Goal: Information Seeking & Learning: Learn about a topic

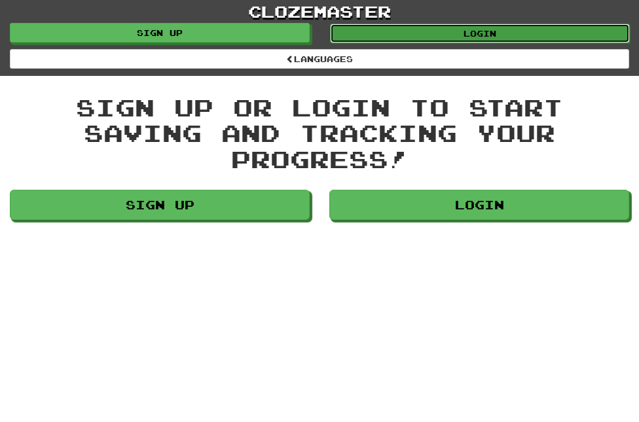
click at [401, 35] on link "Login" at bounding box center [480, 34] width 300 height 20
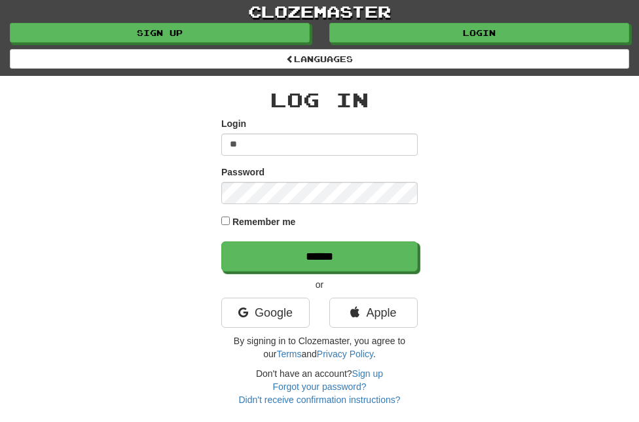
type input "*"
click at [285, 314] on link "Google" at bounding box center [265, 313] width 88 height 30
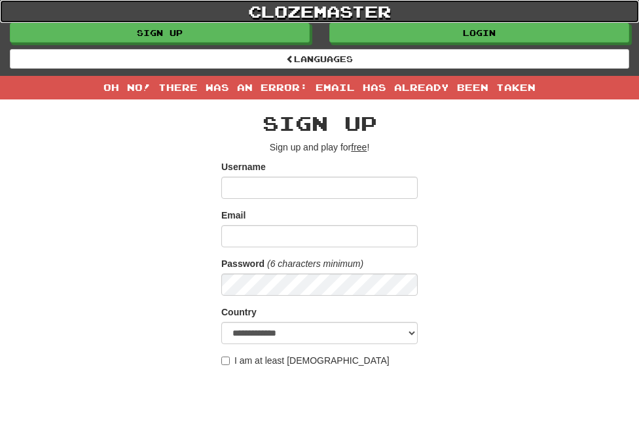
click at [352, 20] on link "clozemaster" at bounding box center [319, 11] width 639 height 23
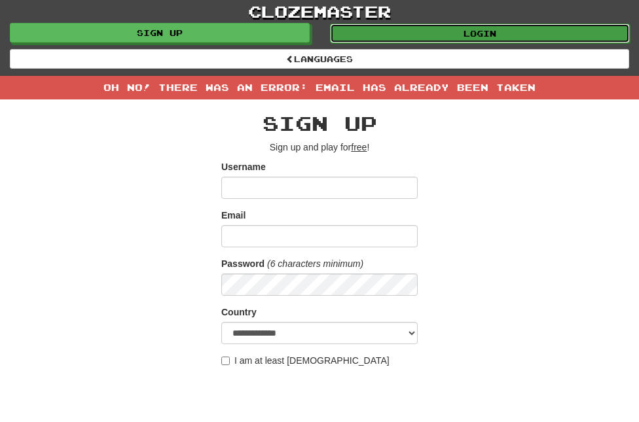
click at [353, 29] on link "Login" at bounding box center [480, 34] width 300 height 20
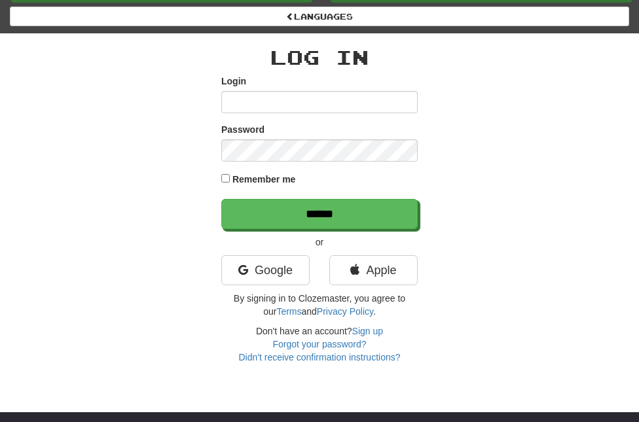
scroll to position [72, 0]
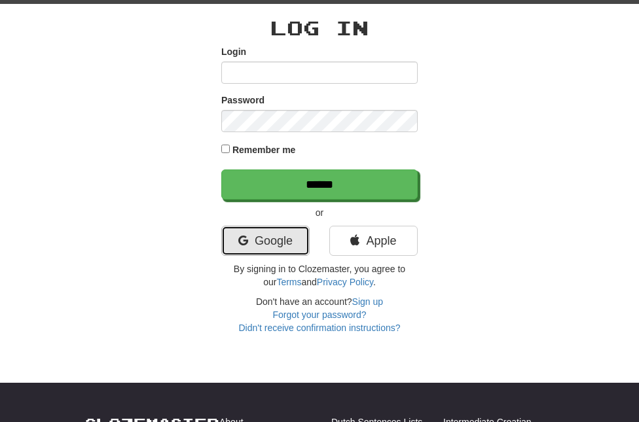
click at [268, 237] on link "Google" at bounding box center [265, 241] width 88 height 30
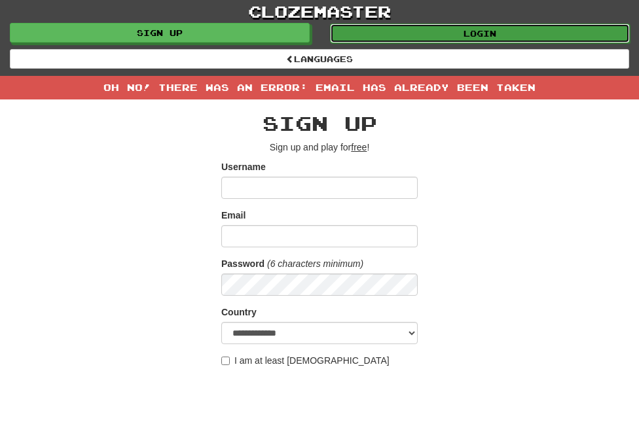
click at [361, 30] on link "Login" at bounding box center [480, 34] width 300 height 20
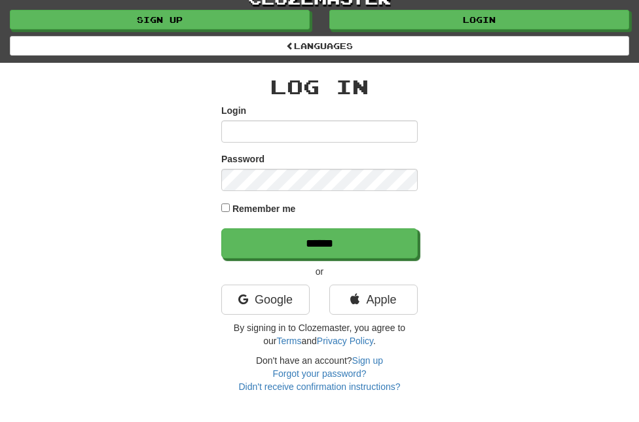
scroll to position [18, 0]
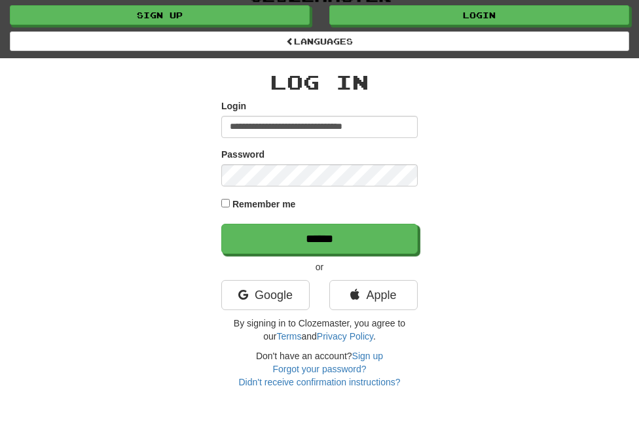
type input "**********"
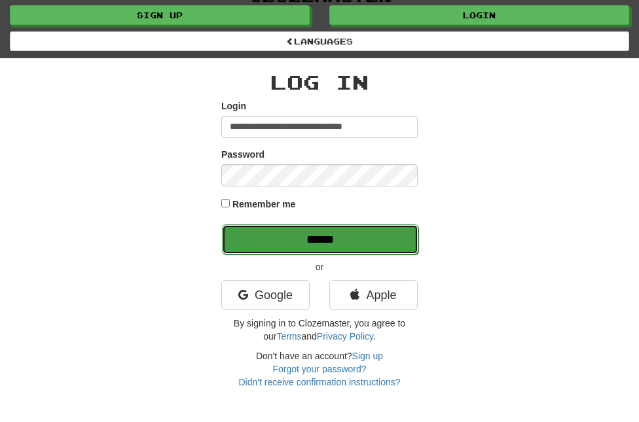
click at [278, 234] on input "******" at bounding box center [320, 239] width 196 height 30
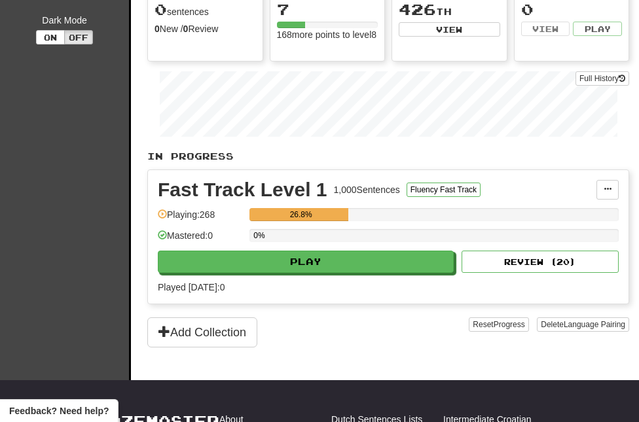
scroll to position [260, 0]
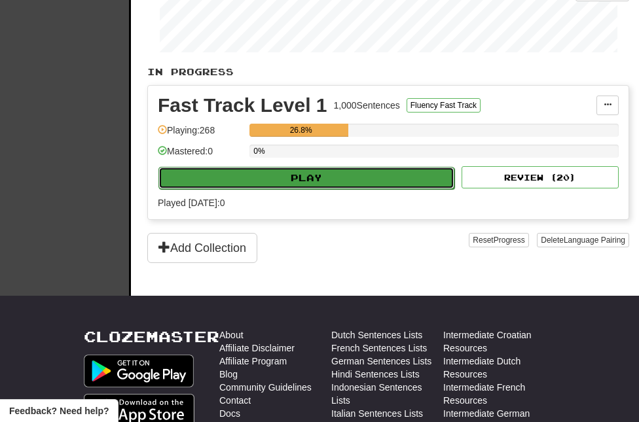
click at [354, 180] on button "Play" at bounding box center [306, 178] width 296 height 22
select select "**"
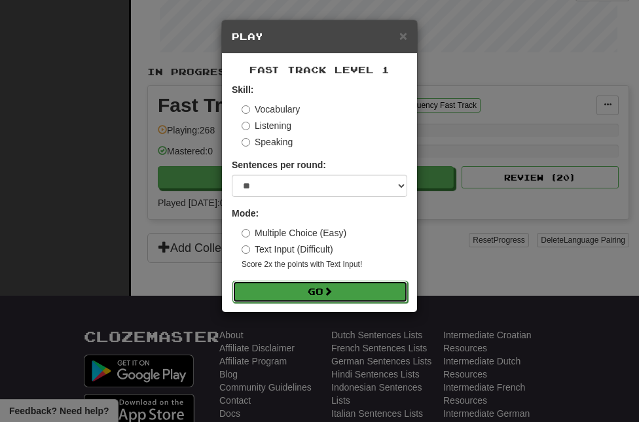
click at [299, 297] on button "Go" at bounding box center [319, 292] width 175 height 22
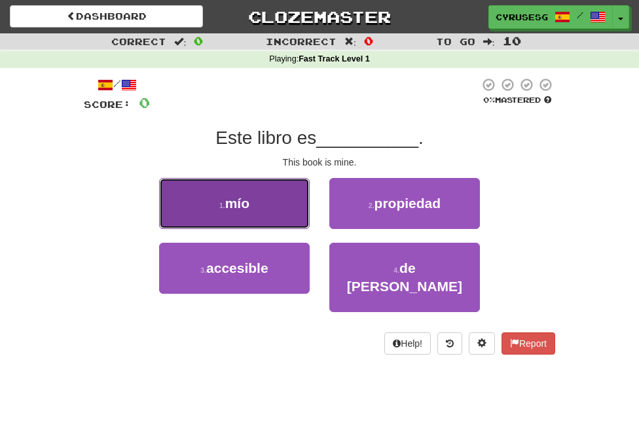
click at [279, 199] on button "1 . mío" at bounding box center [234, 203] width 151 height 51
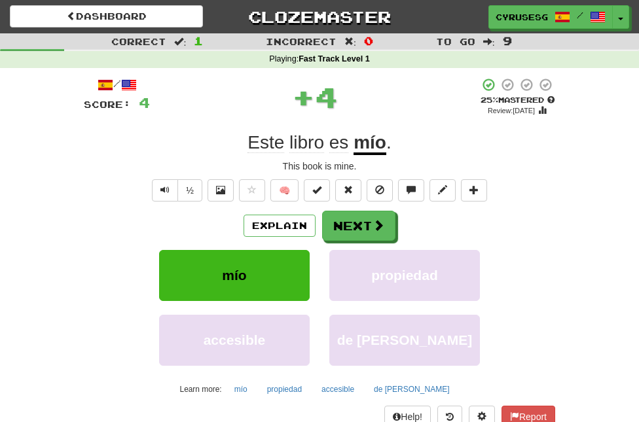
click at [368, 243] on div "Explain Next mío propiedad accesible de [PERSON_NAME] Learn more: mío propiedad…" at bounding box center [319, 305] width 471 height 188
click at [359, 226] on button "Next" at bounding box center [359, 226] width 73 height 30
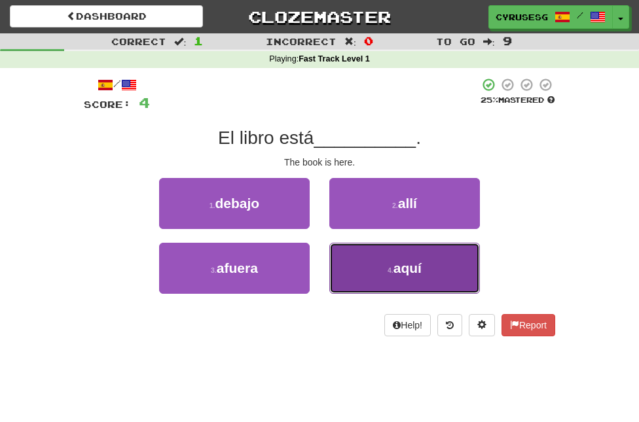
click at [365, 250] on button "4 . aquí" at bounding box center [404, 268] width 151 height 51
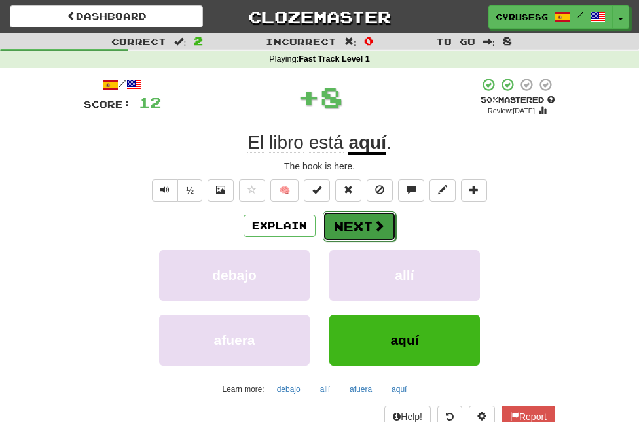
click at [372, 215] on button "Next" at bounding box center [359, 226] width 73 height 30
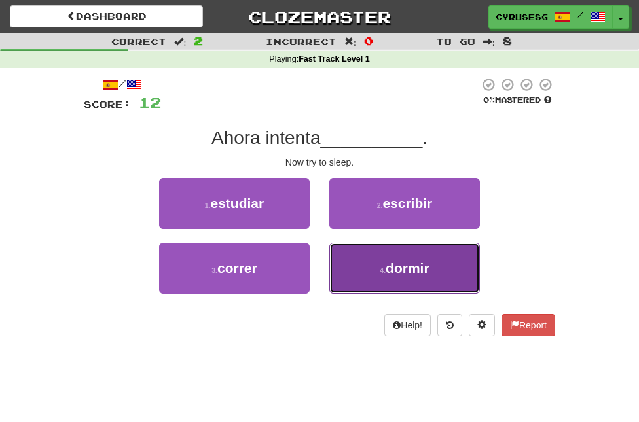
click at [372, 283] on button "4 . dormir" at bounding box center [404, 268] width 151 height 51
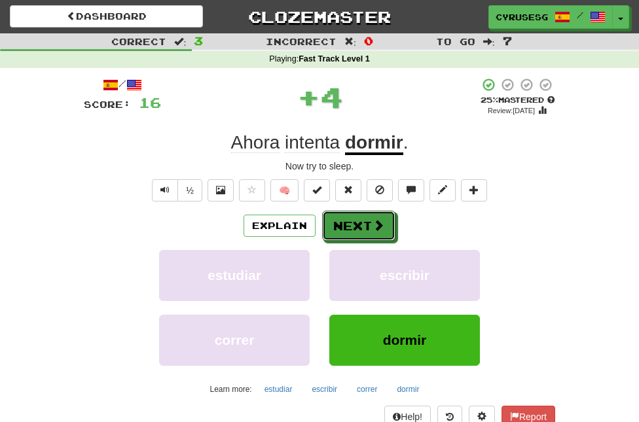
drag, startPoint x: 344, startPoint y: 213, endPoint x: 442, endPoint y: 100, distance: 150.3
click at [442, 100] on div "/ Score: 16 + 4 25 % Mastered Review: [DATE] Ahora intenta dormir . Now try to …" at bounding box center [319, 252] width 471 height 351
click at [351, 217] on button "Next" at bounding box center [359, 226] width 73 height 30
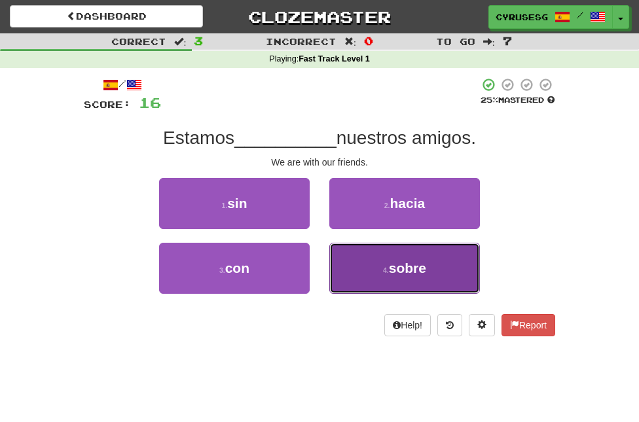
click at [385, 258] on button "4 . sobre" at bounding box center [404, 268] width 151 height 51
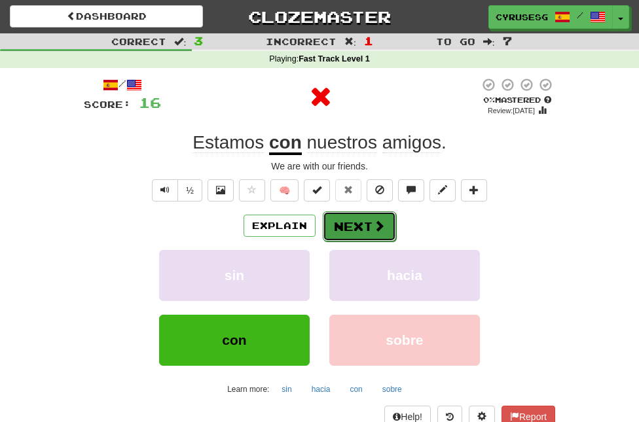
click at [349, 214] on button "Next" at bounding box center [359, 226] width 73 height 30
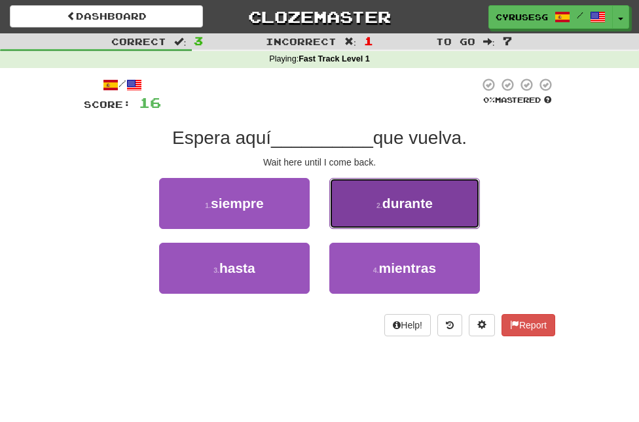
click at [385, 192] on button "2 . durante" at bounding box center [404, 203] width 151 height 51
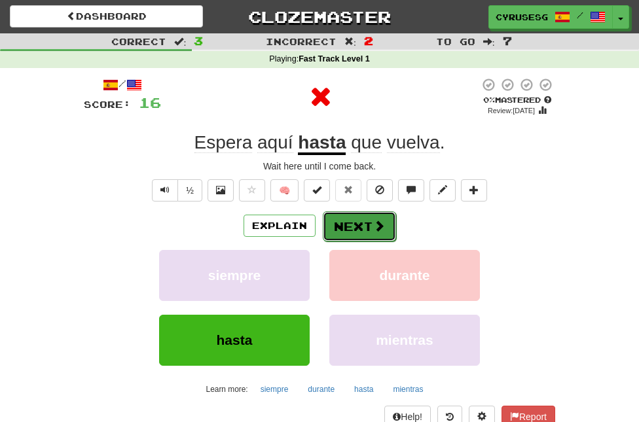
click at [348, 221] on button "Next" at bounding box center [359, 226] width 73 height 30
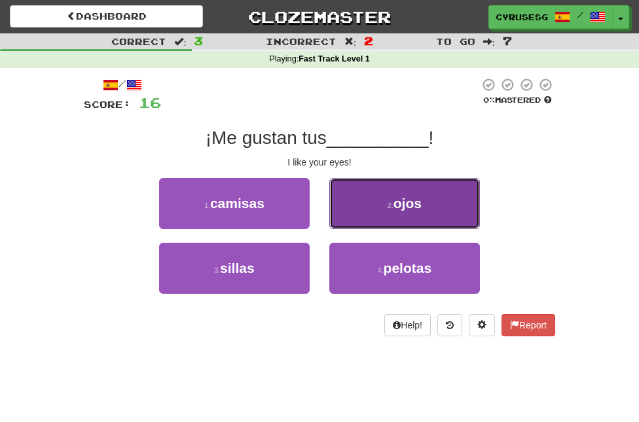
click at [405, 207] on span "ojos" at bounding box center [407, 203] width 28 height 15
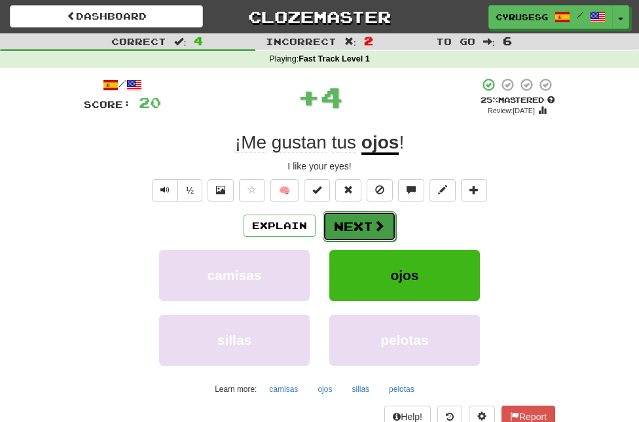
click at [361, 221] on button "Next" at bounding box center [359, 226] width 73 height 30
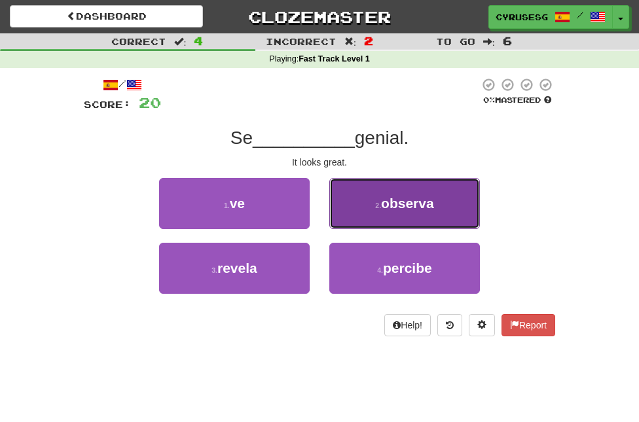
click at [408, 226] on button "2 . observa" at bounding box center [404, 203] width 151 height 51
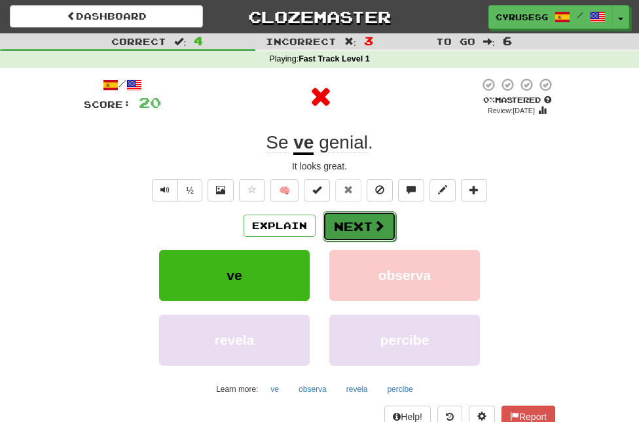
click at [357, 235] on button "Next" at bounding box center [359, 226] width 73 height 30
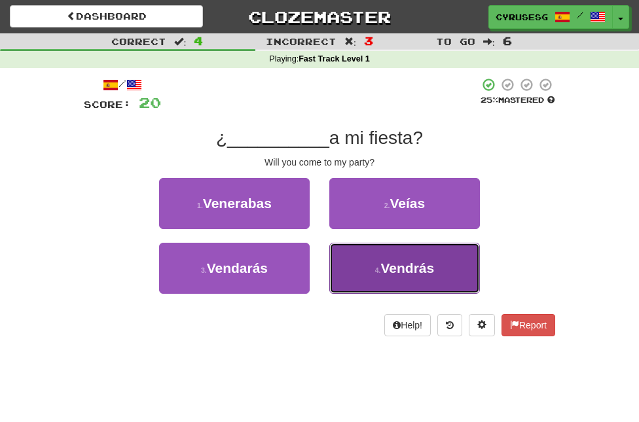
click at [387, 251] on button "4 . [GEOGRAPHIC_DATA]" at bounding box center [404, 268] width 151 height 51
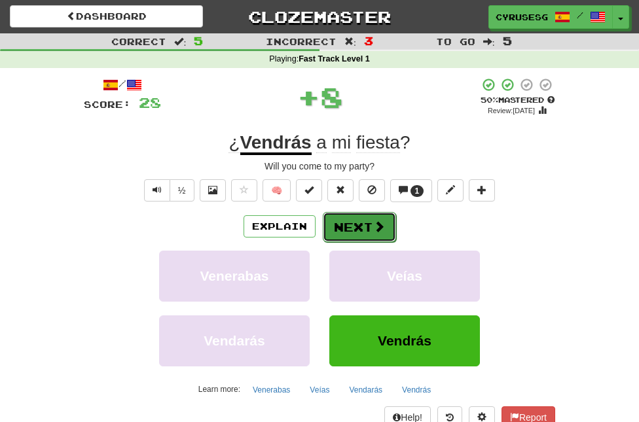
click at [364, 213] on button "Next" at bounding box center [359, 227] width 73 height 30
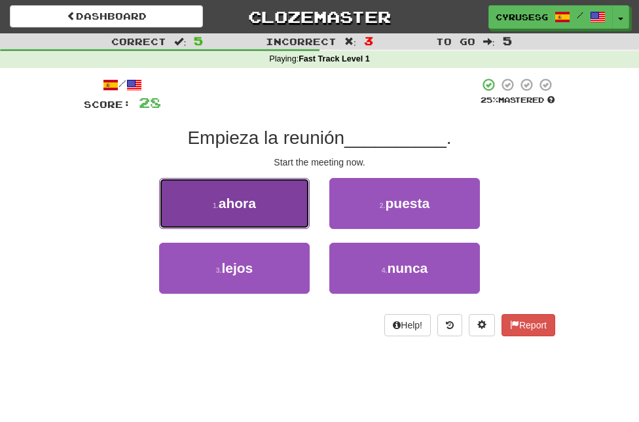
click at [282, 218] on button "1 . ahora" at bounding box center [234, 203] width 151 height 51
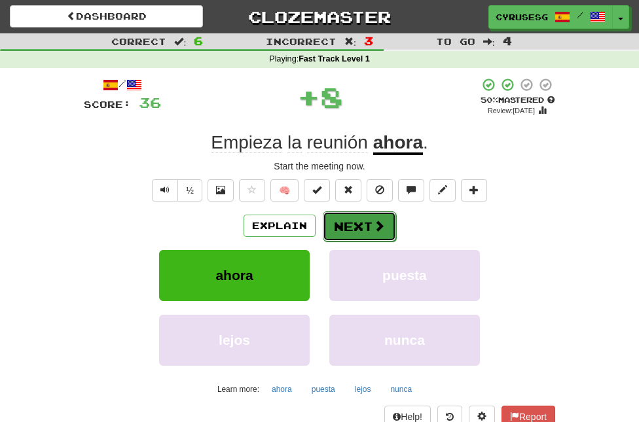
click at [340, 221] on button "Next" at bounding box center [359, 226] width 73 height 30
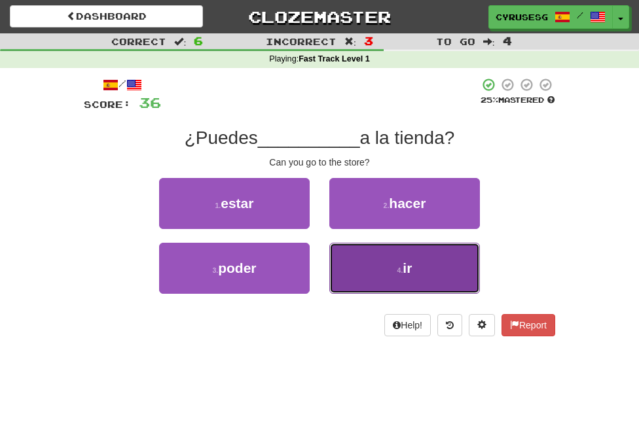
click at [371, 261] on button "4 . ir" at bounding box center [404, 268] width 151 height 51
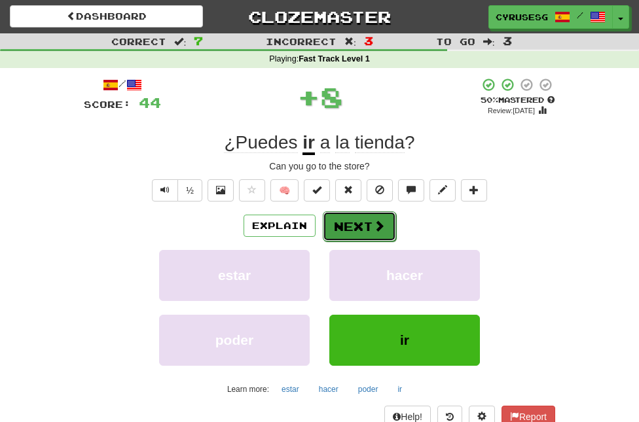
click at [366, 223] on button "Next" at bounding box center [359, 226] width 73 height 30
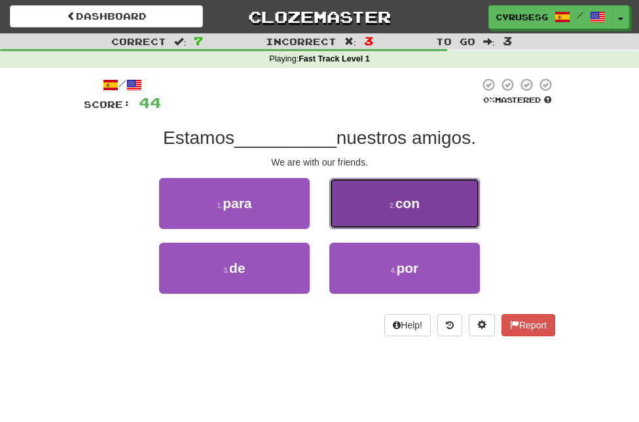
click at [363, 223] on button "2 . con" at bounding box center [404, 203] width 151 height 51
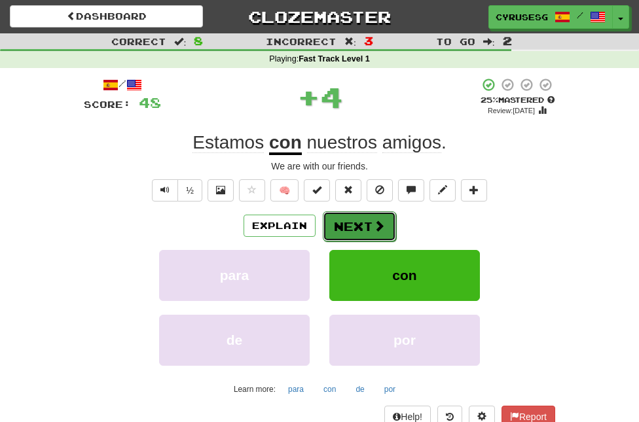
click at [358, 214] on button "Next" at bounding box center [359, 226] width 73 height 30
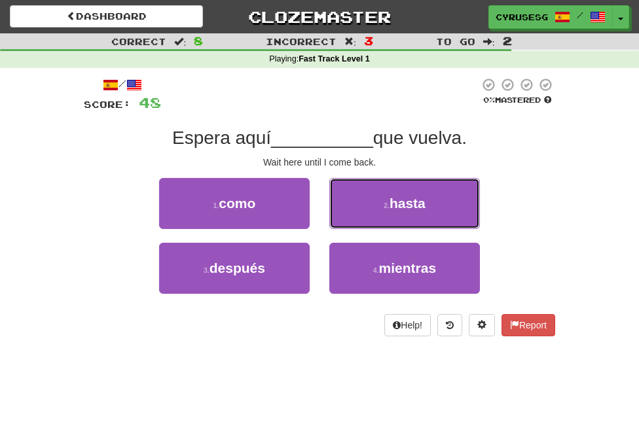
click at [366, 200] on button "2 . hasta" at bounding box center [404, 203] width 151 height 51
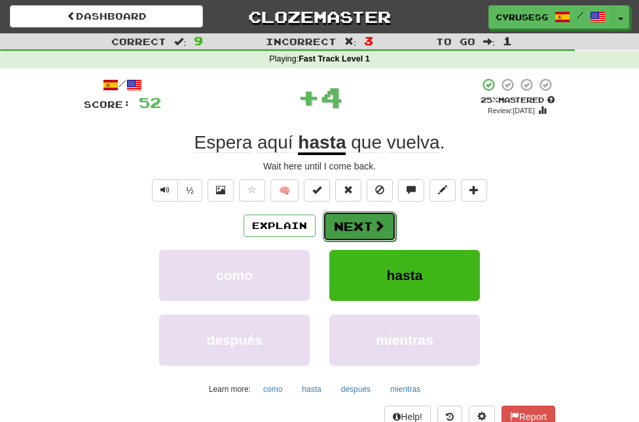
click at [366, 222] on button "Next" at bounding box center [359, 226] width 73 height 30
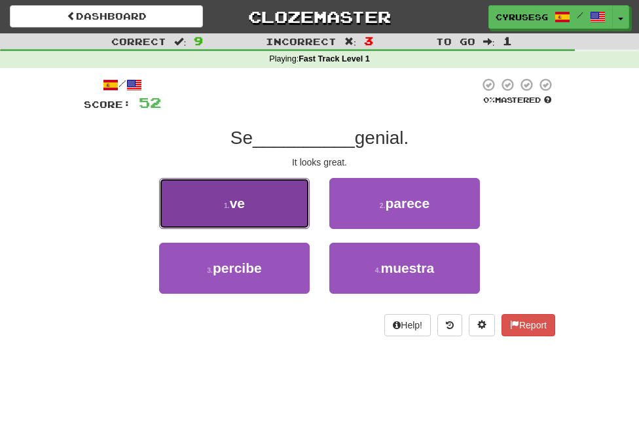
click at [266, 204] on button "1 . ve" at bounding box center [234, 203] width 151 height 51
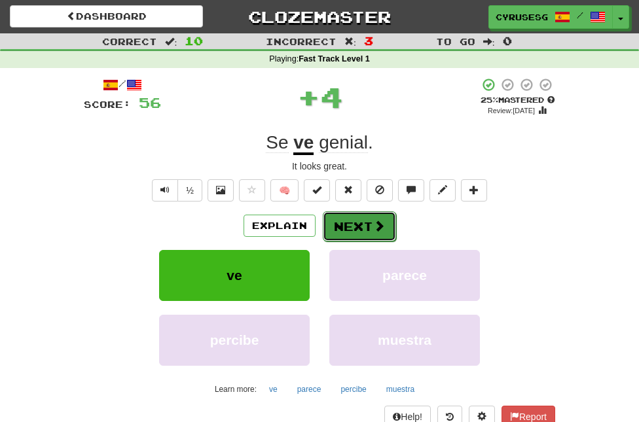
click at [360, 217] on button "Next" at bounding box center [359, 226] width 73 height 30
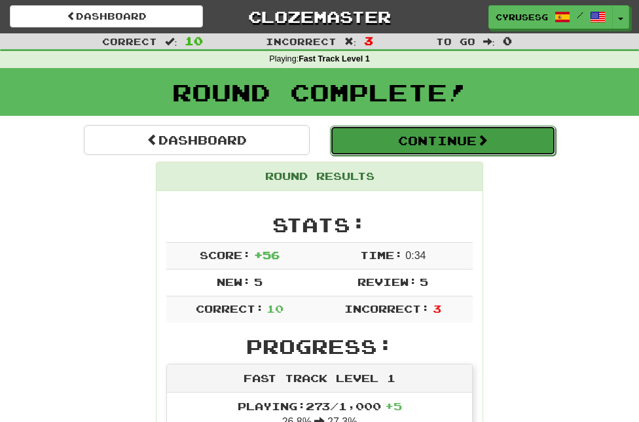
click at [418, 143] on button "Continue" at bounding box center [443, 141] width 226 height 30
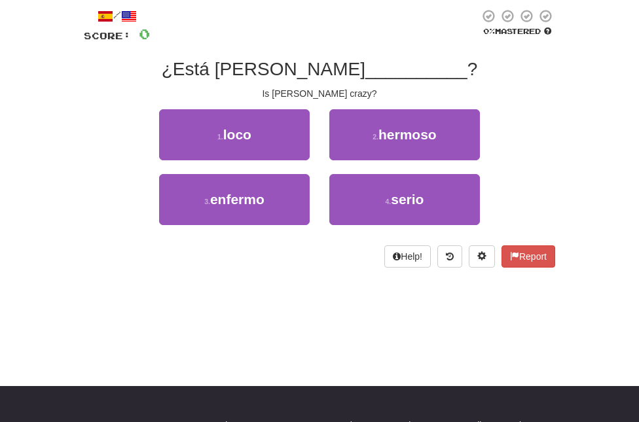
scroll to position [67, 0]
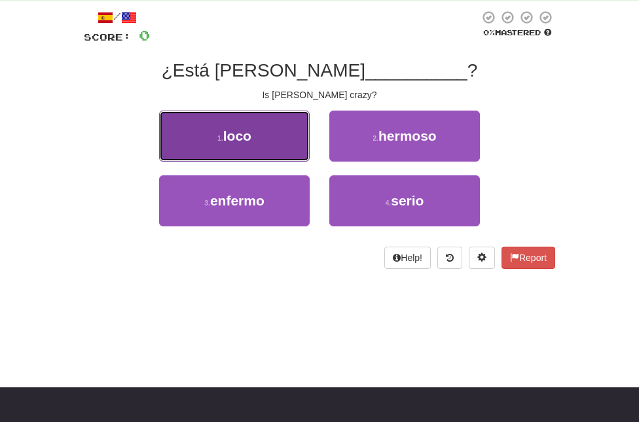
click at [279, 138] on button "1 . loco" at bounding box center [234, 136] width 151 height 51
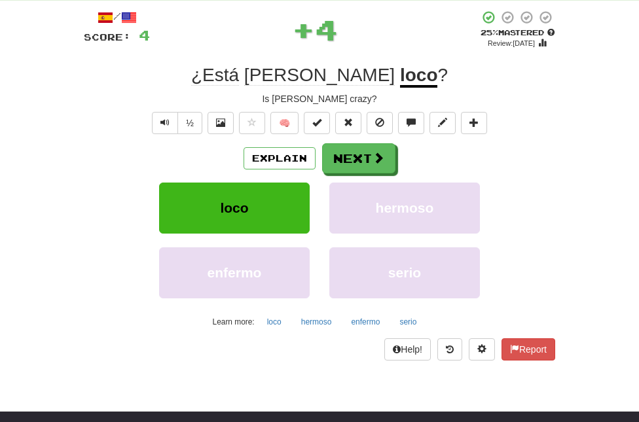
click at [353, 179] on div "Explain Next loco hermoso enfermo [PERSON_NAME] Learn more: loco hermoso enferm…" at bounding box center [319, 237] width 471 height 188
click at [353, 173] on button "Next" at bounding box center [359, 159] width 73 height 30
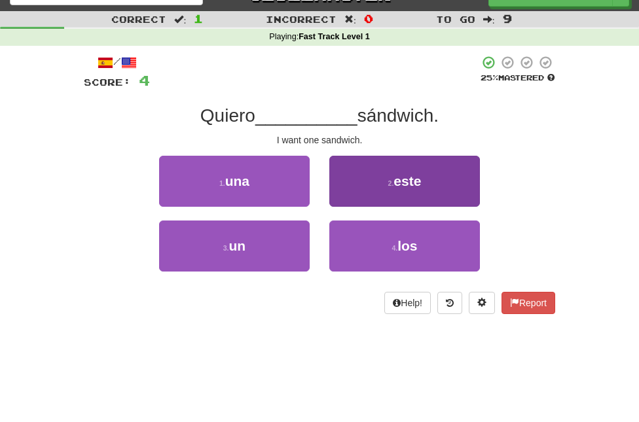
scroll to position [11, 0]
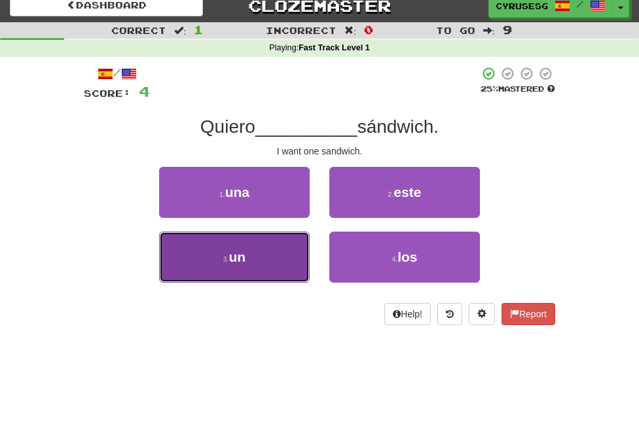
click at [279, 251] on button "3 . un" at bounding box center [234, 257] width 151 height 51
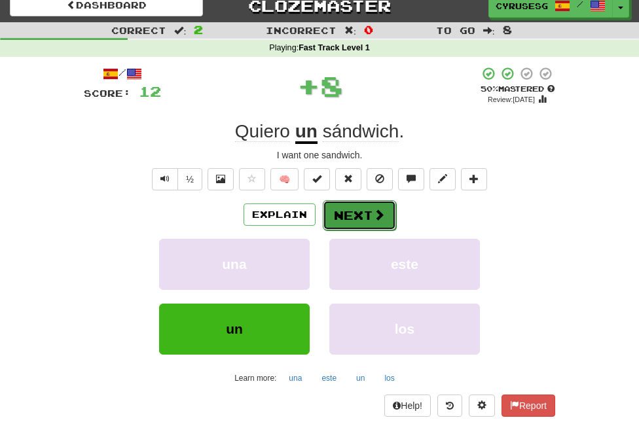
click at [348, 213] on button "Next" at bounding box center [359, 215] width 73 height 30
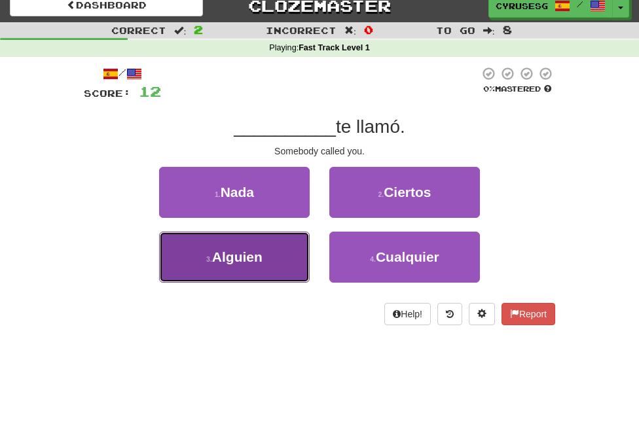
click at [227, 260] on span "Alguien" at bounding box center [237, 256] width 50 height 15
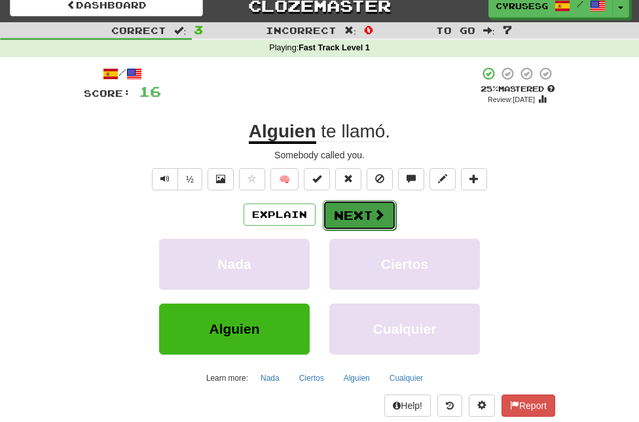
click at [373, 220] on span at bounding box center [379, 215] width 12 height 12
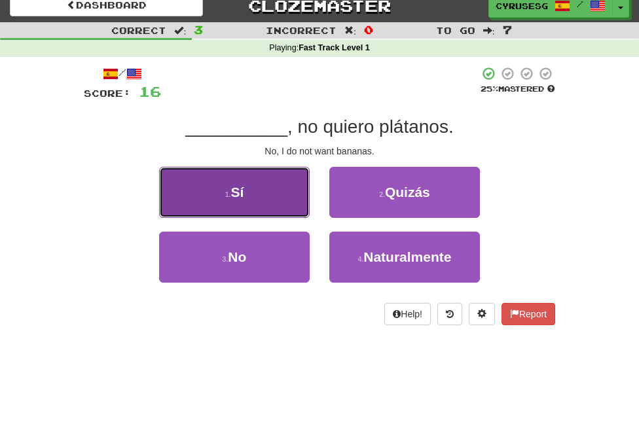
click at [253, 211] on button "1 . Sí" at bounding box center [234, 192] width 151 height 51
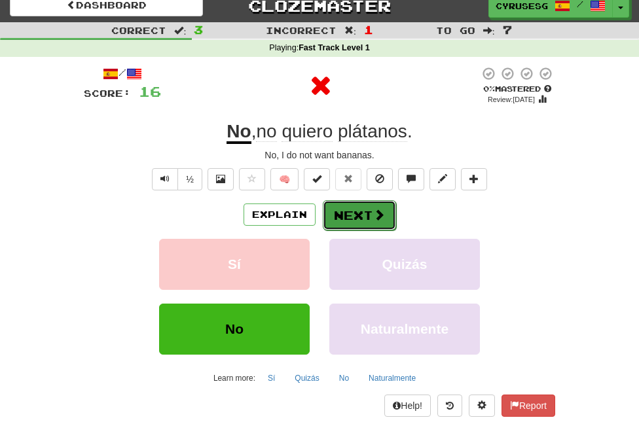
click at [352, 214] on button "Next" at bounding box center [359, 215] width 73 height 30
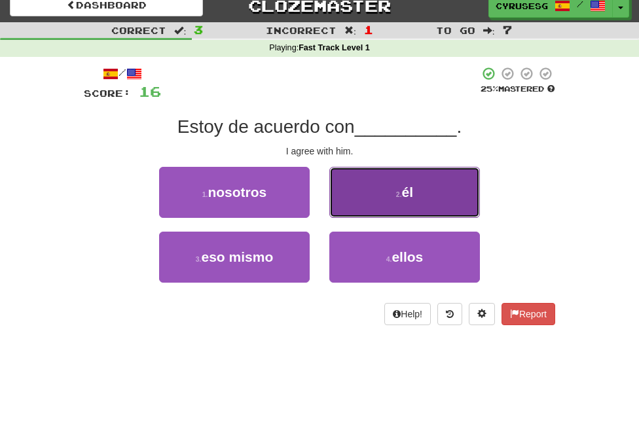
click at [387, 208] on button "2 . él" at bounding box center [404, 192] width 151 height 51
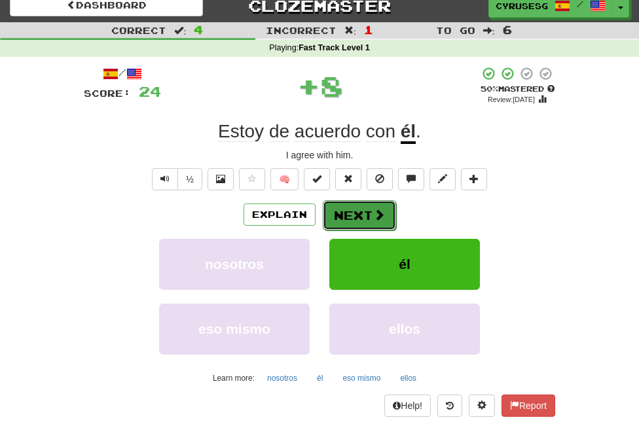
click at [374, 212] on span at bounding box center [379, 215] width 12 height 12
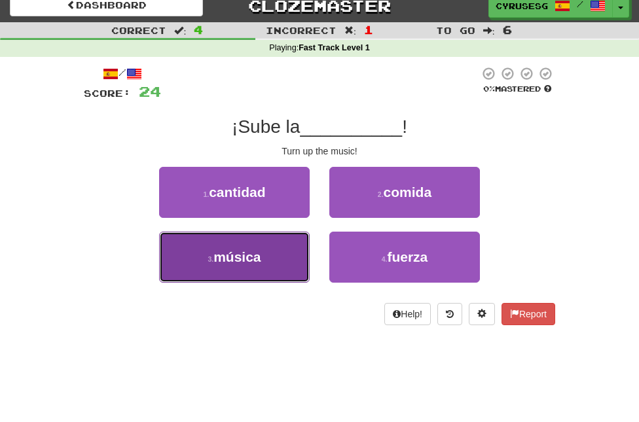
click at [294, 249] on button "3 . música" at bounding box center [234, 257] width 151 height 51
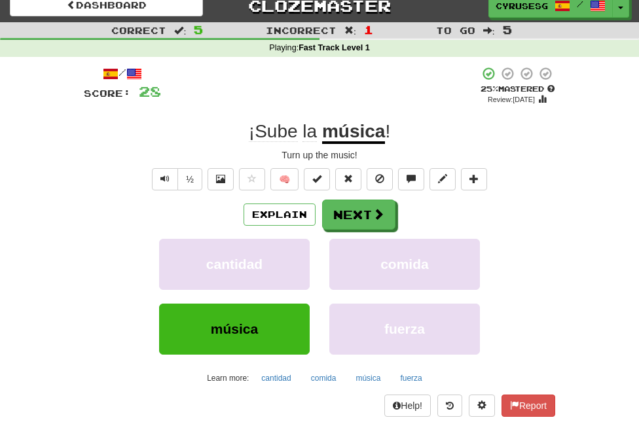
click at [395, 193] on div "/ Score: 28 + 4 25 % Mastered Review: [DATE] ¡Sube la música ! Turn up the musi…" at bounding box center [319, 241] width 471 height 351
click at [349, 211] on button "Next" at bounding box center [359, 215] width 73 height 30
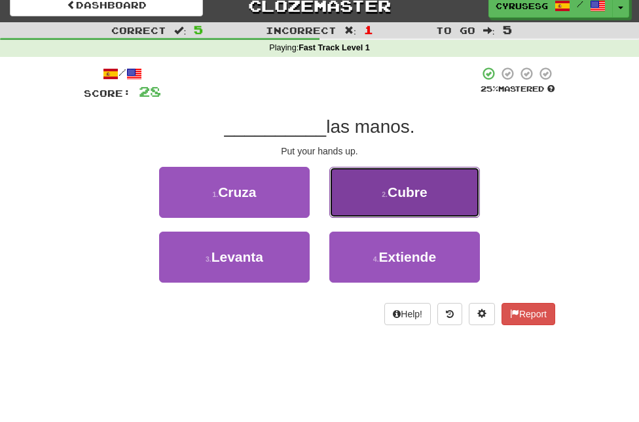
click at [406, 198] on span "Cubre" at bounding box center [407, 192] width 40 height 15
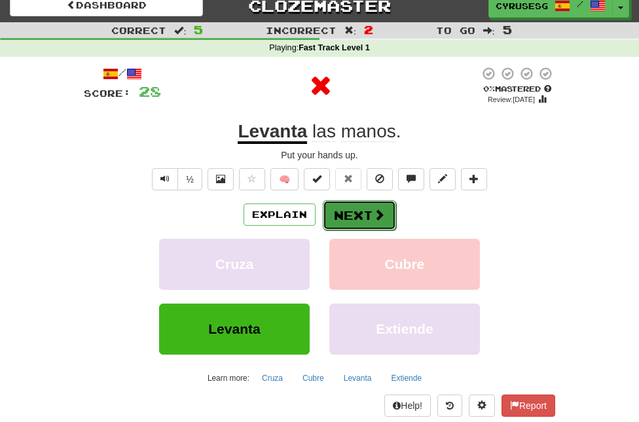
click at [357, 209] on button "Next" at bounding box center [359, 215] width 73 height 30
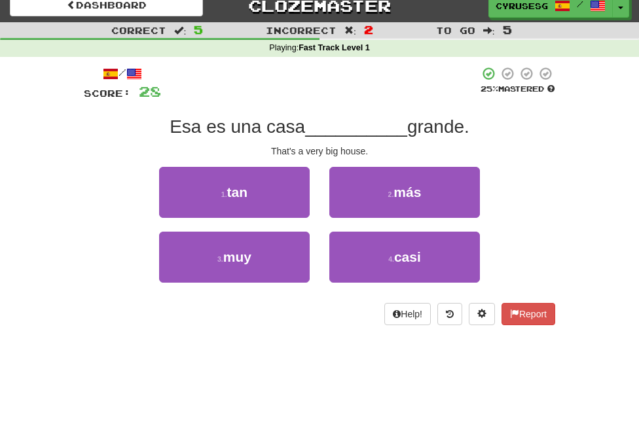
click at [288, 139] on div "/ Score: 28 25 % Mastered [PERSON_NAME] es una casa __________ grande. That's a…" at bounding box center [319, 195] width 471 height 259
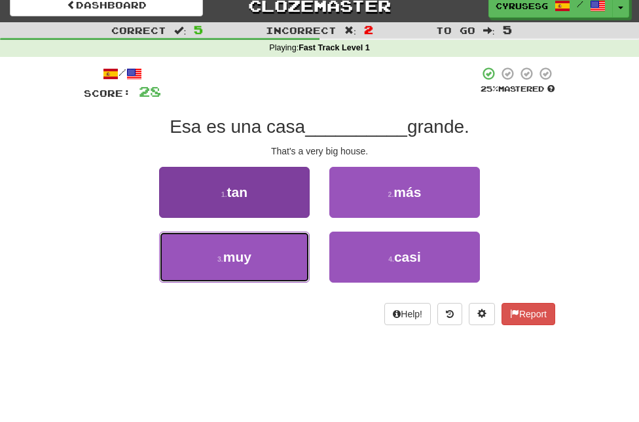
drag, startPoint x: 261, startPoint y: 253, endPoint x: 277, endPoint y: 252, distance: 16.4
click at [260, 253] on button "3 . muy" at bounding box center [234, 257] width 151 height 51
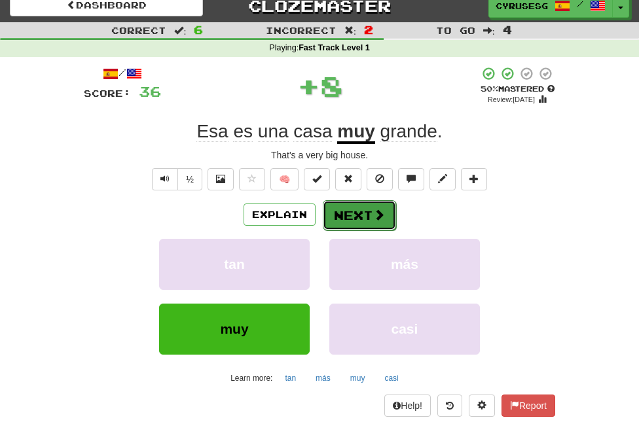
click at [361, 226] on button "Next" at bounding box center [359, 215] width 73 height 30
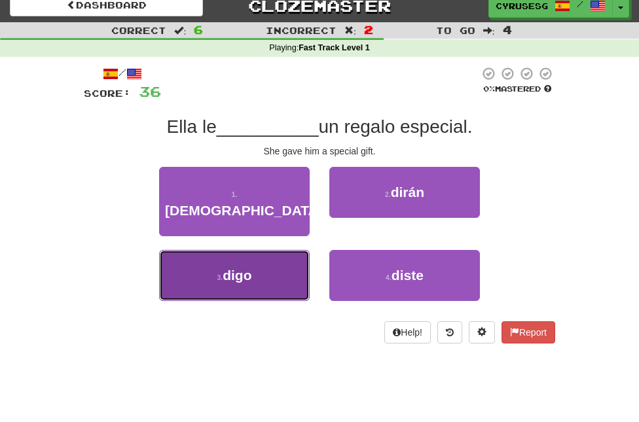
click at [281, 250] on button "3 . digo" at bounding box center [234, 275] width 151 height 51
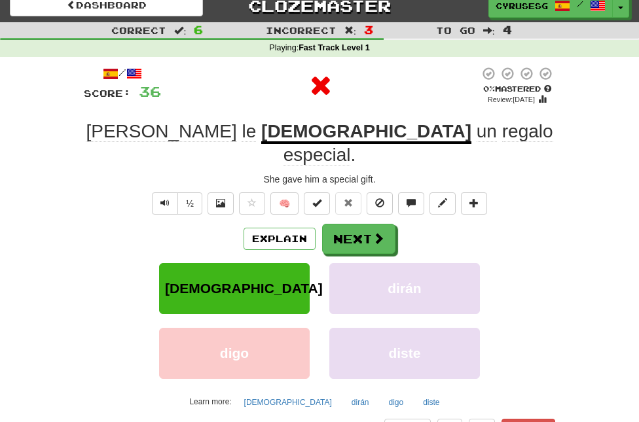
click at [262, 135] on u "[DEMOGRAPHIC_DATA]" at bounding box center [366, 132] width 210 height 23
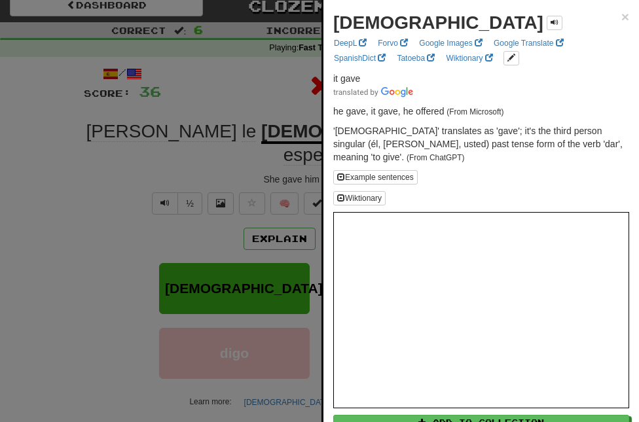
click at [188, 107] on div at bounding box center [319, 211] width 639 height 422
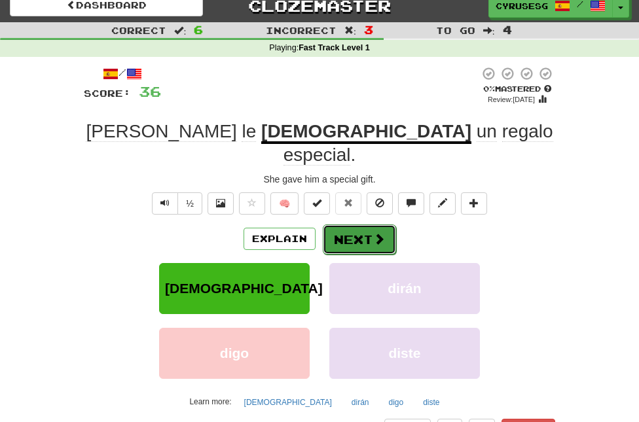
click at [334, 224] on button "Next" at bounding box center [359, 239] width 73 height 30
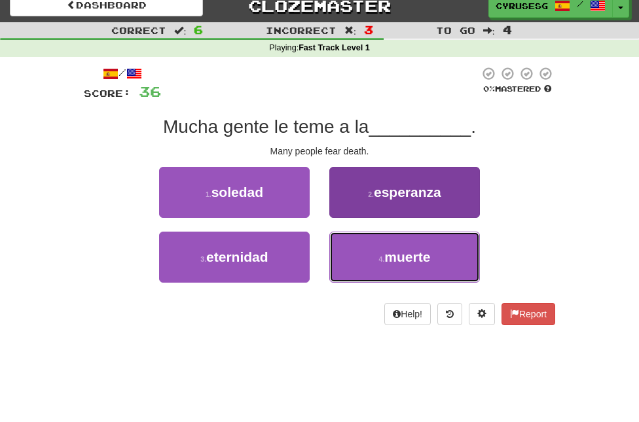
click at [371, 245] on button "4 . muerte" at bounding box center [404, 257] width 151 height 51
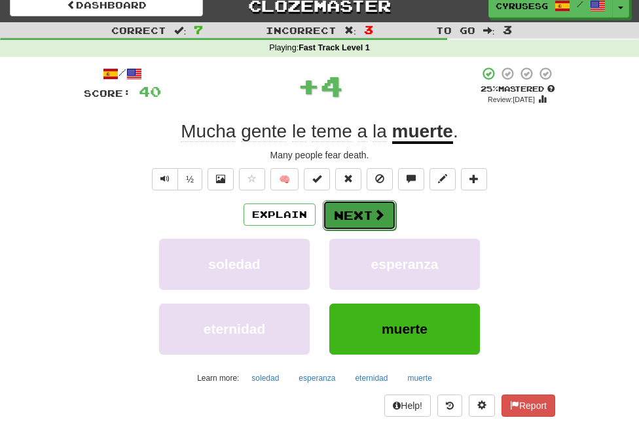
click at [368, 208] on button "Next" at bounding box center [359, 215] width 73 height 30
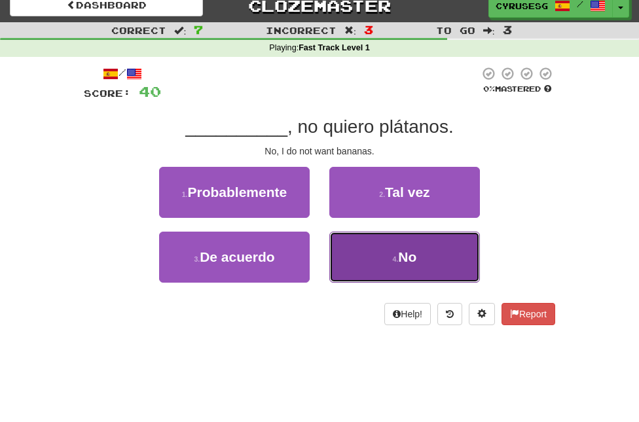
click at [373, 259] on button "4 . No" at bounding box center [404, 257] width 151 height 51
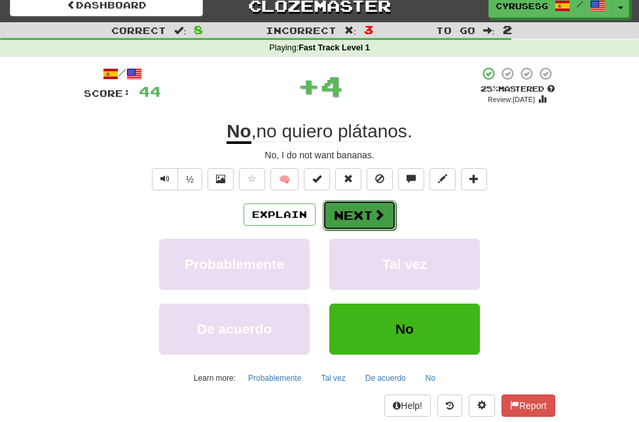
click at [353, 223] on button "Next" at bounding box center [359, 215] width 73 height 30
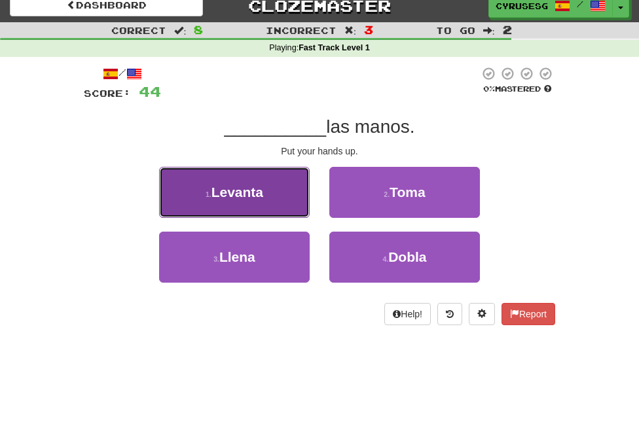
click at [288, 207] on button "1 . [GEOGRAPHIC_DATA]" at bounding box center [234, 192] width 151 height 51
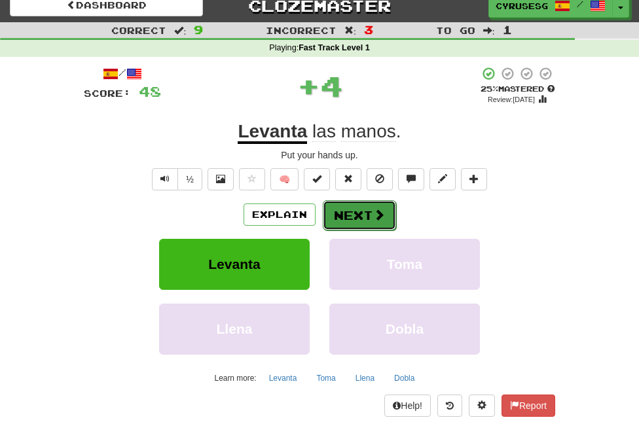
click at [350, 226] on button "Next" at bounding box center [359, 215] width 73 height 30
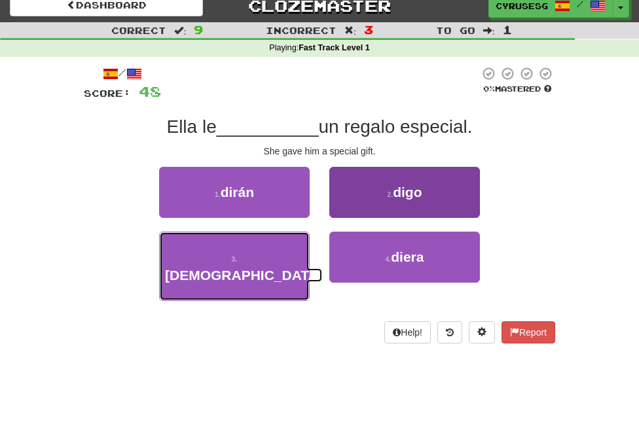
drag, startPoint x: 269, startPoint y: 259, endPoint x: 420, endPoint y: 169, distance: 176.1
click at [420, 169] on div "1 . [PERSON_NAME] 2 . digo 3 . [DEMOGRAPHIC_DATA] 4 . diera" at bounding box center [319, 241] width 491 height 148
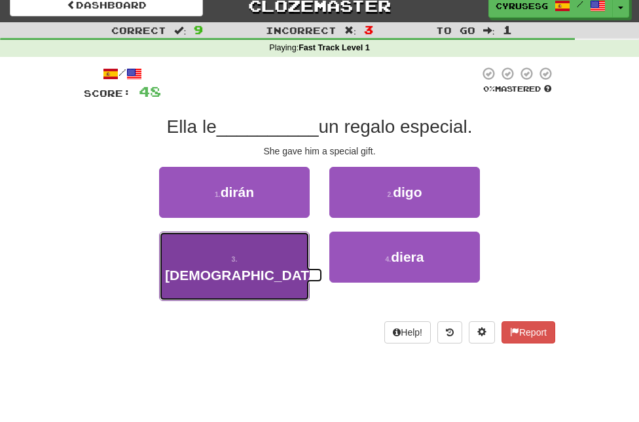
click at [287, 257] on button "3 . [DEMOGRAPHIC_DATA]" at bounding box center [234, 266] width 151 height 69
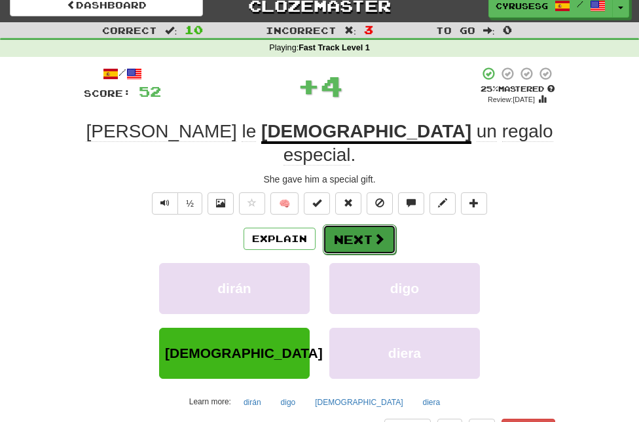
click at [366, 224] on button "Next" at bounding box center [359, 239] width 73 height 30
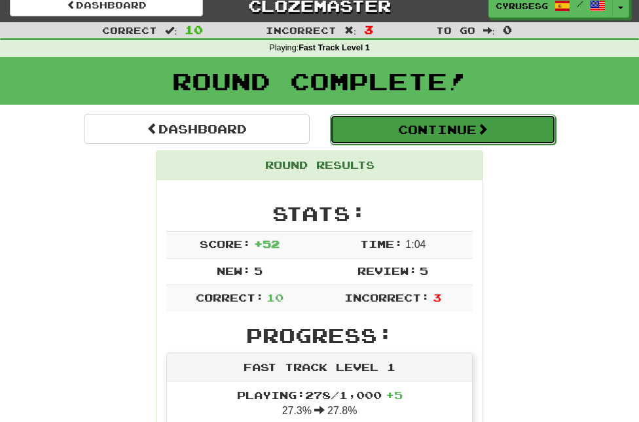
click at [432, 135] on button "Continue" at bounding box center [443, 130] width 226 height 30
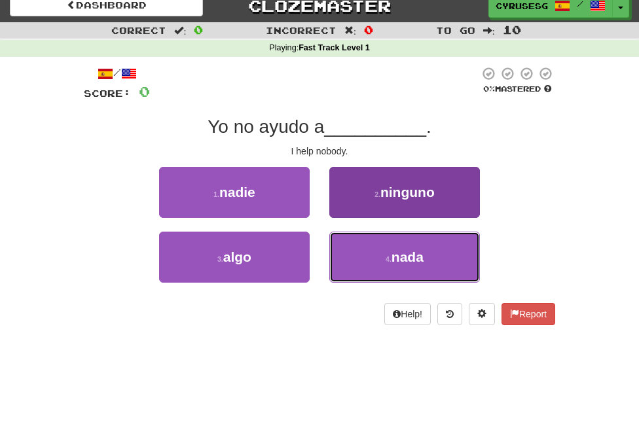
click at [348, 257] on button "4 . nada" at bounding box center [404, 257] width 151 height 51
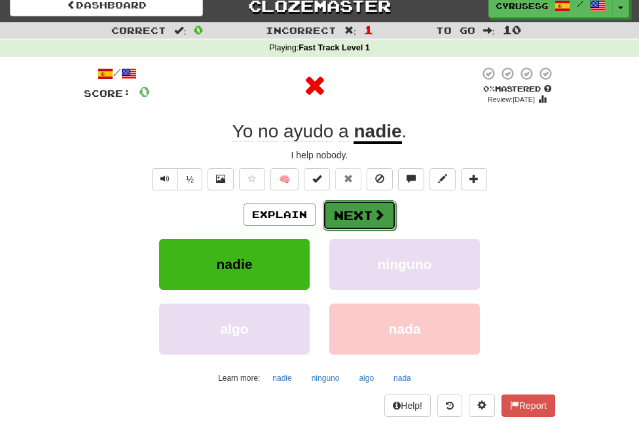
click at [356, 211] on button "Next" at bounding box center [359, 215] width 73 height 30
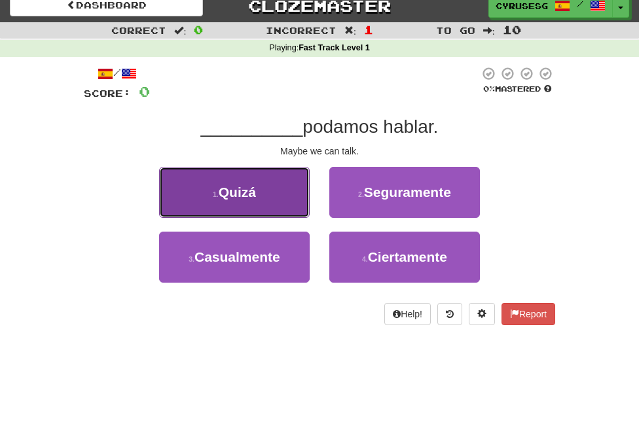
click at [239, 177] on button "1 . [GEOGRAPHIC_DATA]" at bounding box center [234, 192] width 151 height 51
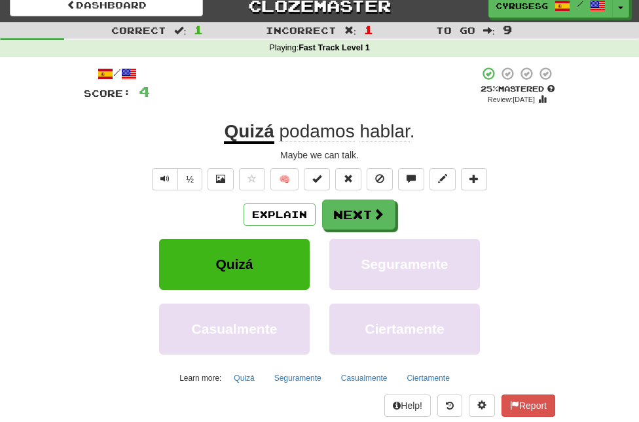
click at [255, 124] on u "Quizá" at bounding box center [249, 132] width 50 height 23
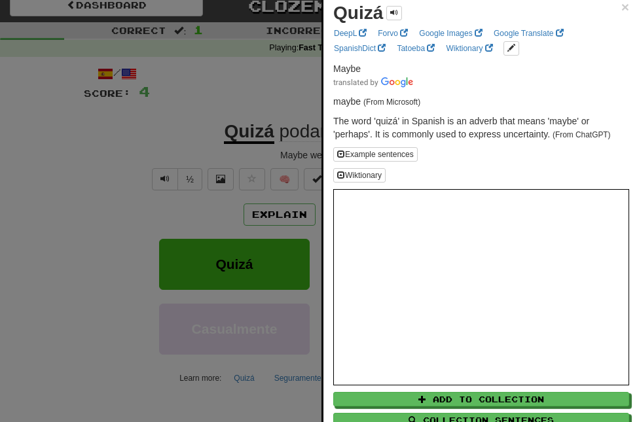
scroll to position [0, 0]
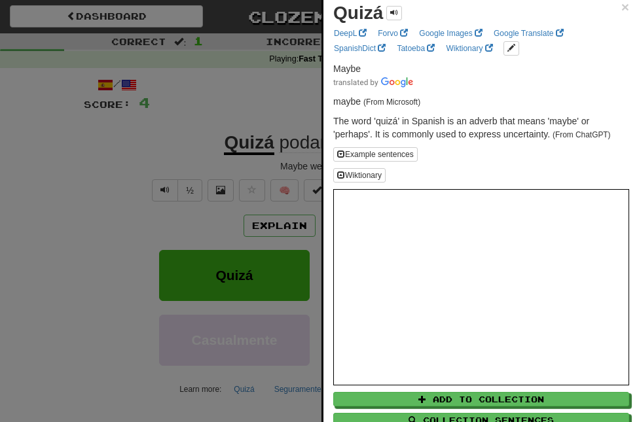
click at [283, 119] on div at bounding box center [319, 211] width 639 height 422
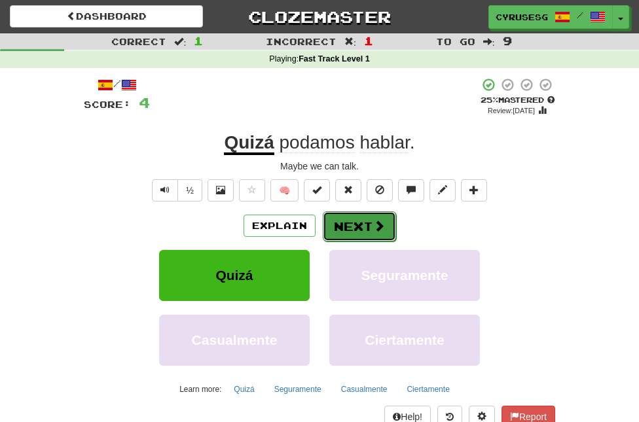
click at [346, 215] on button "Next" at bounding box center [359, 226] width 73 height 30
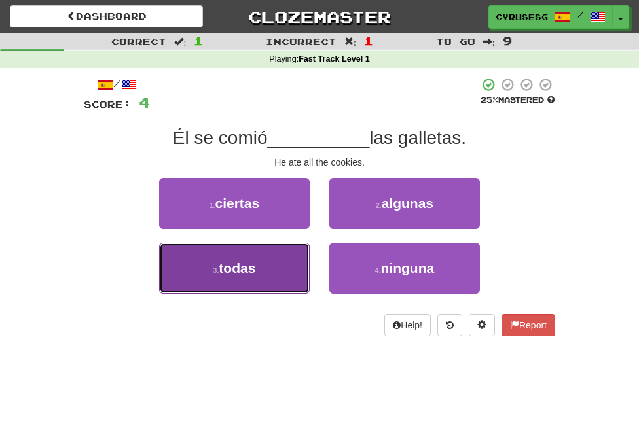
click at [279, 266] on button "3 . todas" at bounding box center [234, 268] width 151 height 51
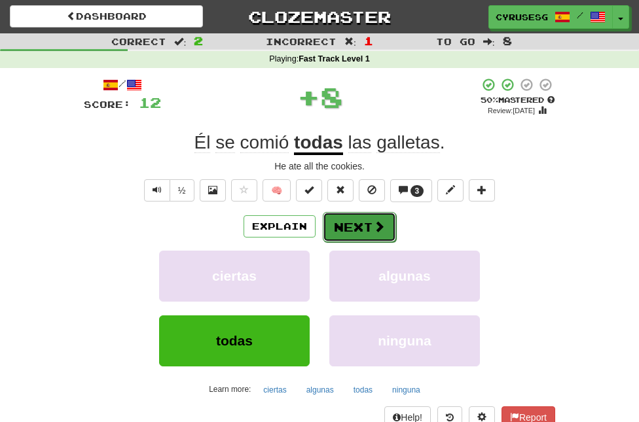
click at [364, 219] on button "Next" at bounding box center [359, 227] width 73 height 30
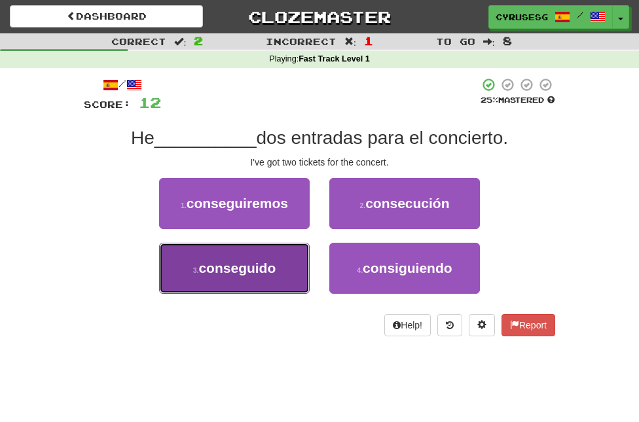
click at [280, 243] on button "3 . conseguido" at bounding box center [234, 268] width 151 height 51
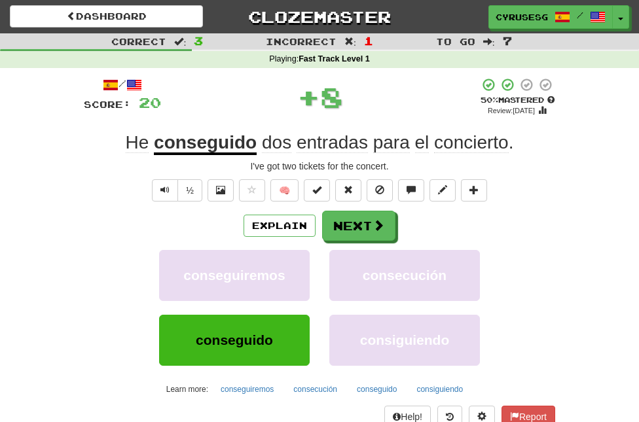
click at [215, 152] on u "conseguido" at bounding box center [205, 143] width 103 height 23
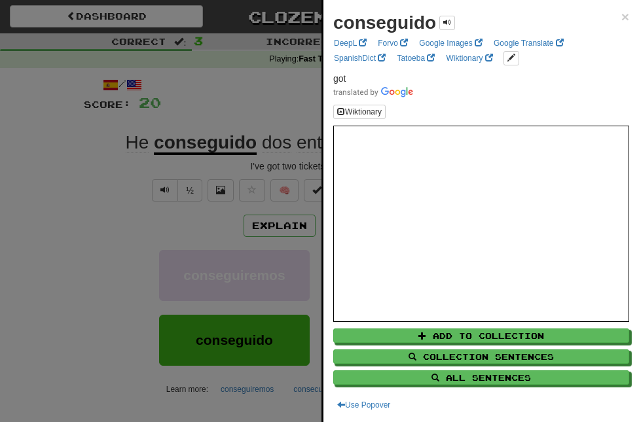
click at [266, 247] on div at bounding box center [319, 211] width 639 height 422
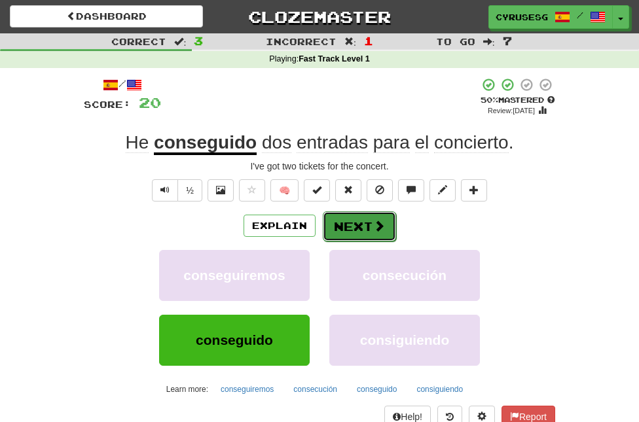
click at [340, 218] on button "Next" at bounding box center [359, 226] width 73 height 30
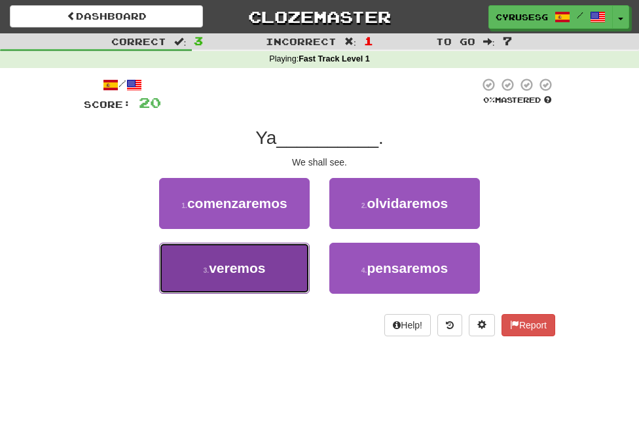
click at [277, 291] on button "3 . veremos" at bounding box center [234, 268] width 151 height 51
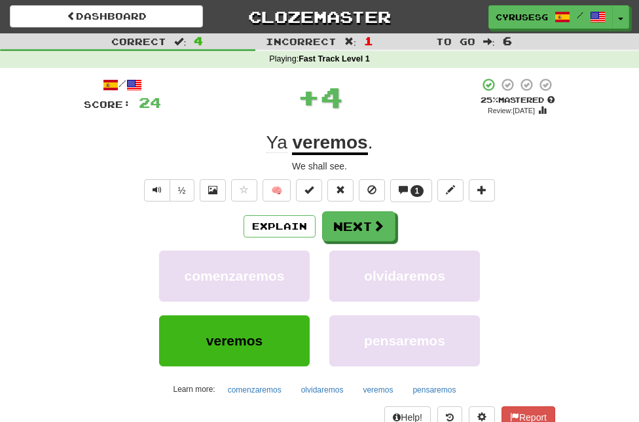
click at [380, 247] on div "Explain Next comenzaremos olvidaremos veremos pensaremos Learn more: comenzarem…" at bounding box center [319, 305] width 471 height 188
click at [378, 238] on button "Next" at bounding box center [359, 227] width 73 height 30
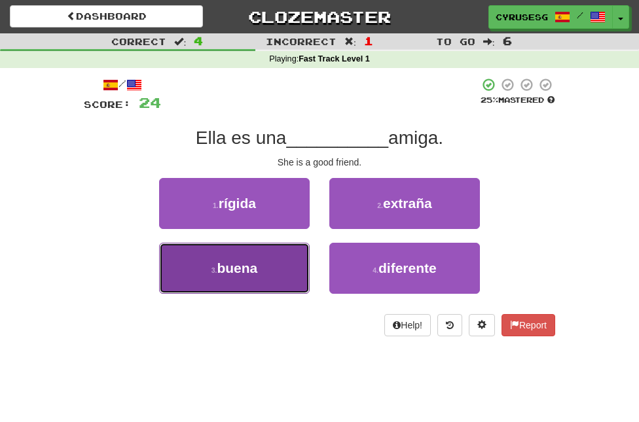
click at [296, 262] on button "3 . buena" at bounding box center [234, 268] width 151 height 51
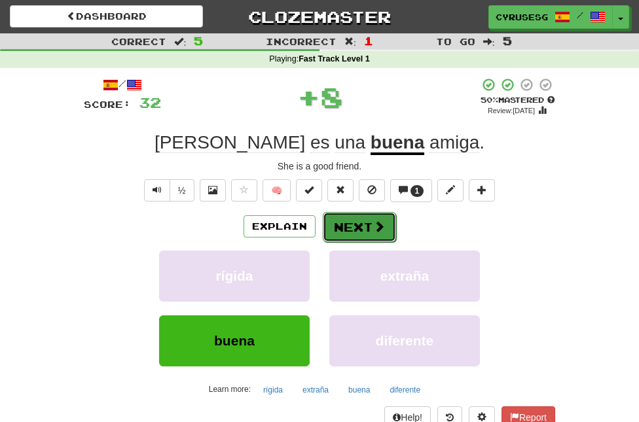
click at [358, 223] on button "Next" at bounding box center [359, 227] width 73 height 30
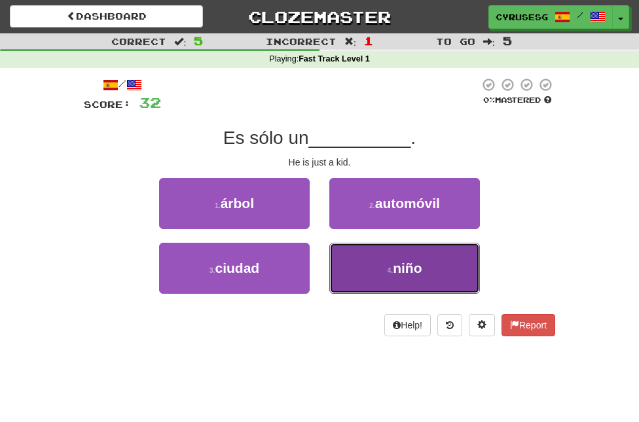
click at [394, 276] on button "4 . niño" at bounding box center [404, 268] width 151 height 51
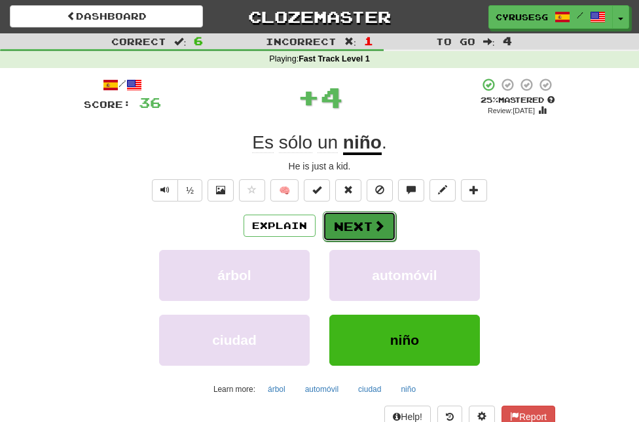
click at [378, 226] on span at bounding box center [379, 226] width 12 height 12
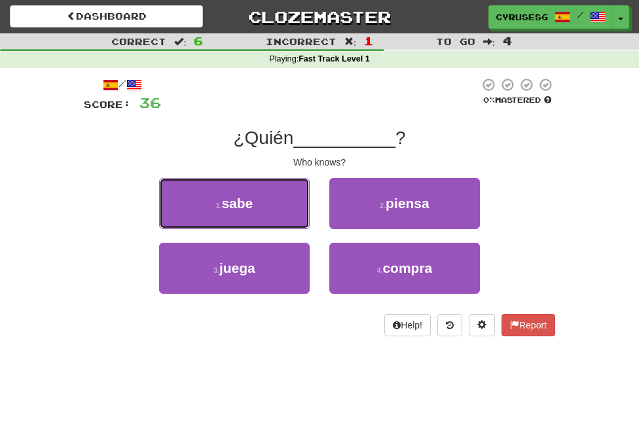
drag, startPoint x: 291, startPoint y: 202, endPoint x: 423, endPoint y: 159, distance: 138.9
click at [422, 160] on div "/ Score: 36 0 % Mastered ¿Quién __________ ? Who knows? 1 . sabe 2 . piensa 3 .…" at bounding box center [319, 206] width 471 height 259
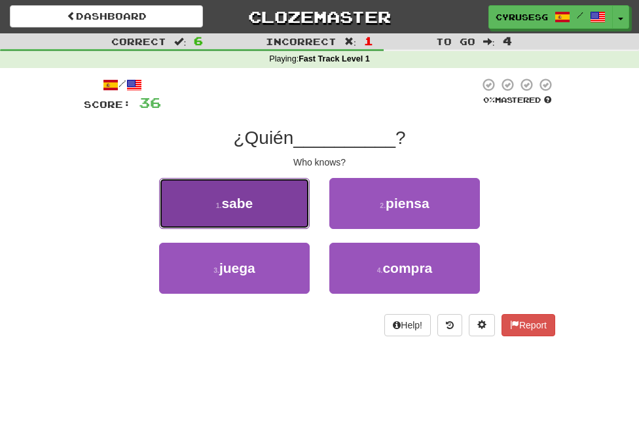
click at [268, 221] on button "1 . sabe" at bounding box center [234, 203] width 151 height 51
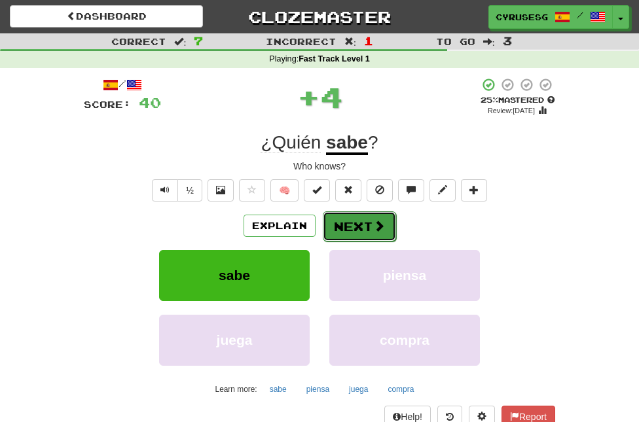
click at [371, 218] on button "Next" at bounding box center [359, 226] width 73 height 30
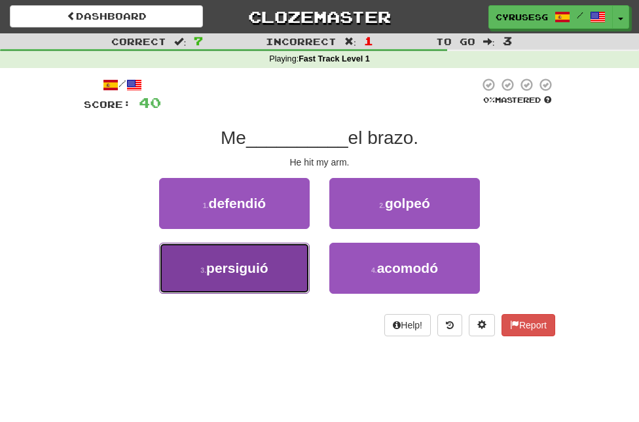
click at [274, 271] on button "3 . persiguió" at bounding box center [234, 268] width 151 height 51
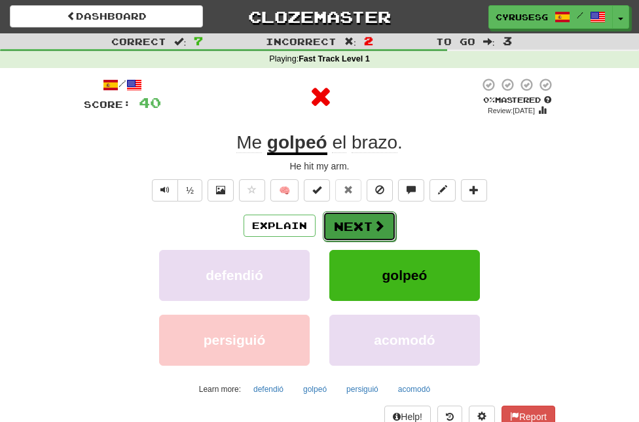
click at [344, 223] on button "Next" at bounding box center [359, 226] width 73 height 30
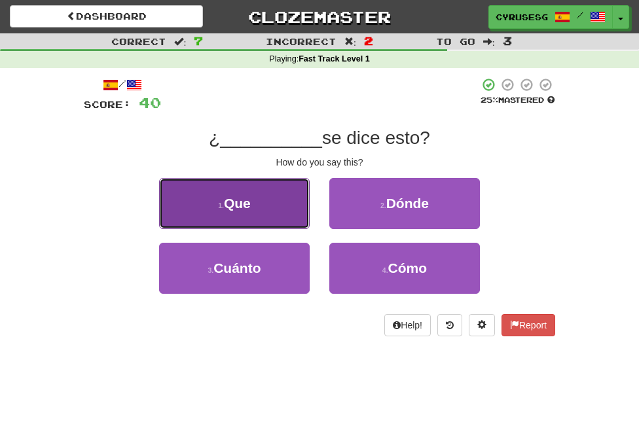
click at [279, 211] on button "1 . Que" at bounding box center [234, 203] width 151 height 51
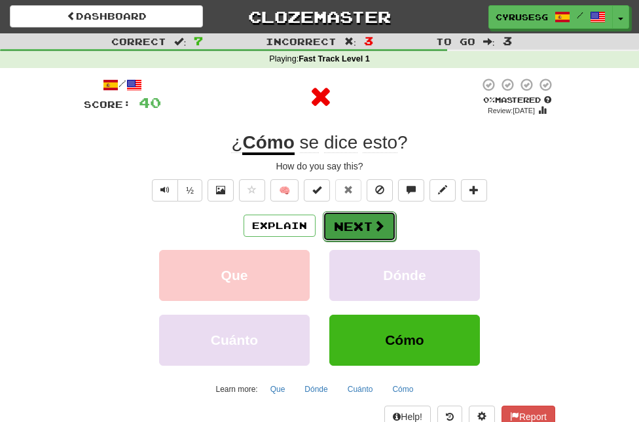
click at [368, 224] on button "Next" at bounding box center [359, 226] width 73 height 30
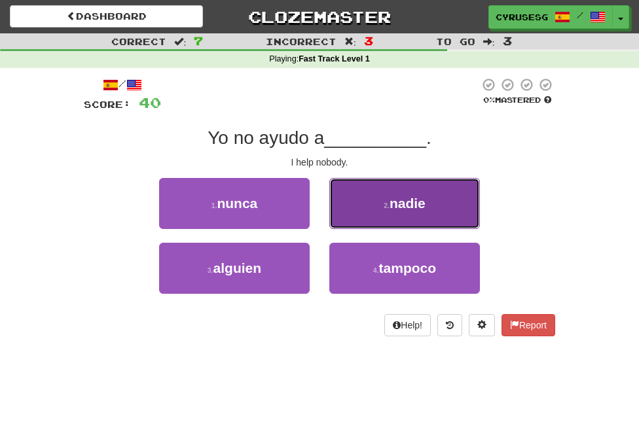
click at [374, 209] on button "2 . nadie" at bounding box center [404, 203] width 151 height 51
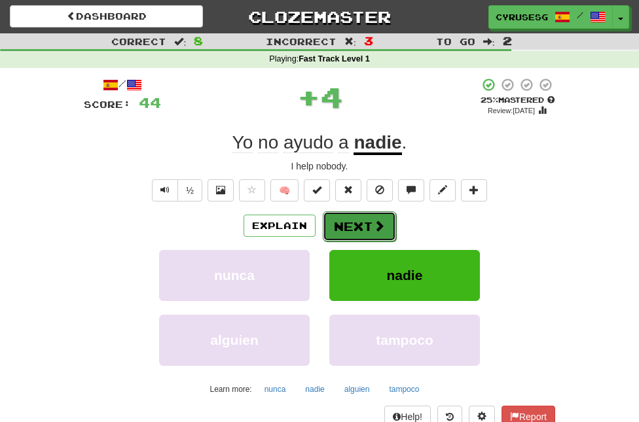
click at [375, 230] on span at bounding box center [379, 226] width 12 height 12
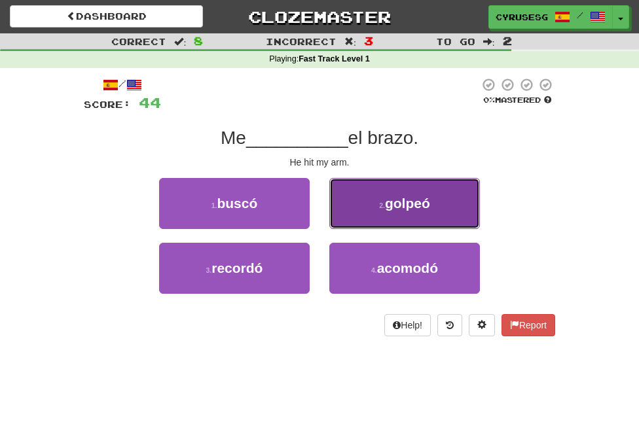
click at [368, 199] on button "2 . golpeó" at bounding box center [404, 203] width 151 height 51
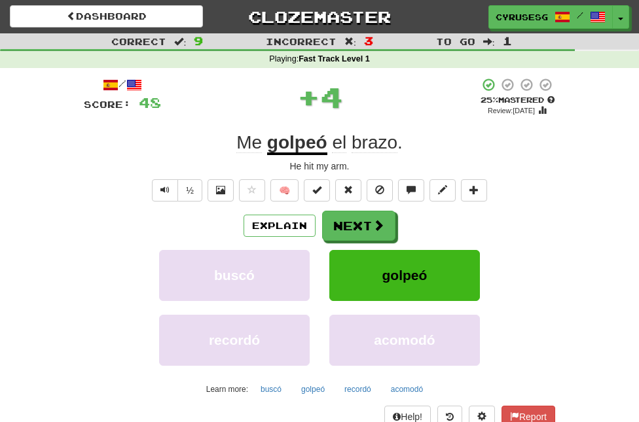
click at [299, 147] on u "golpeó" at bounding box center [297, 143] width 60 height 23
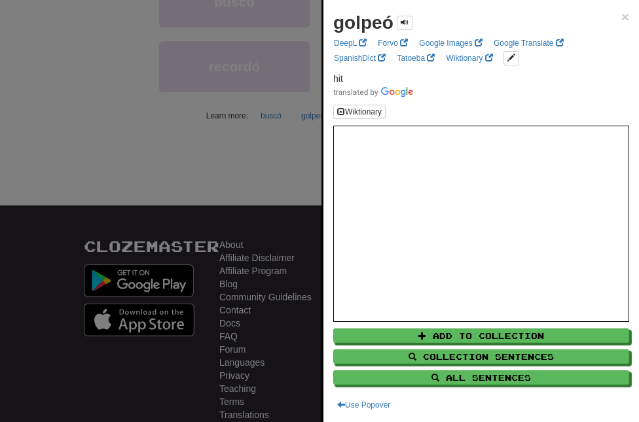
scroll to position [282, 0]
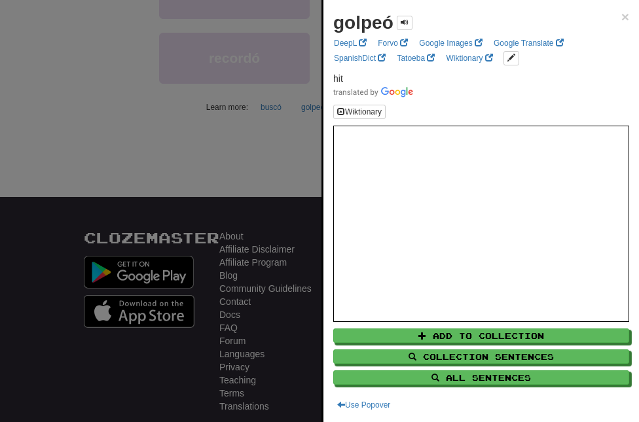
click at [241, 142] on div at bounding box center [319, 211] width 639 height 422
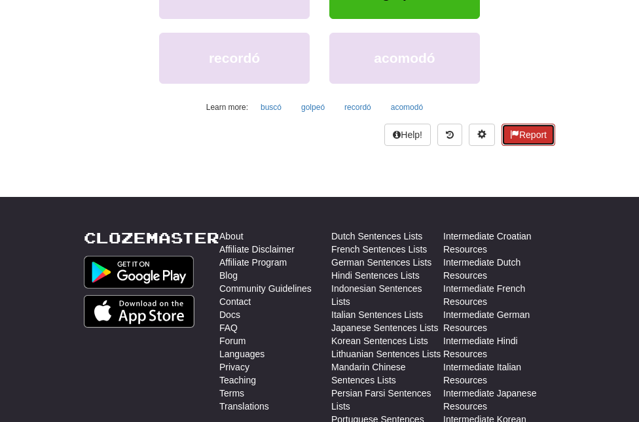
click at [514, 131] on span at bounding box center [514, 134] width 9 height 9
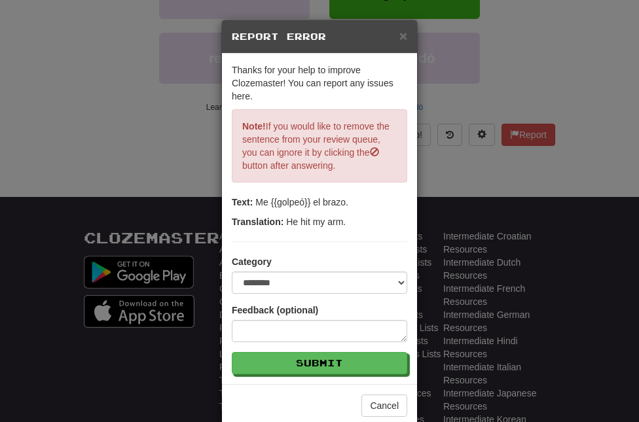
click at [111, 117] on div "**********" at bounding box center [319, 211] width 639 height 422
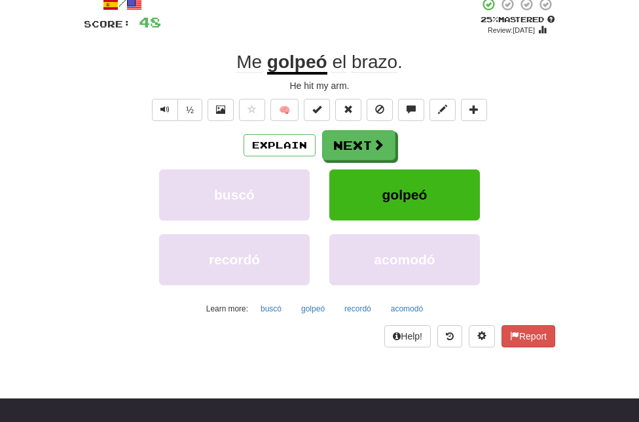
scroll to position [0, 0]
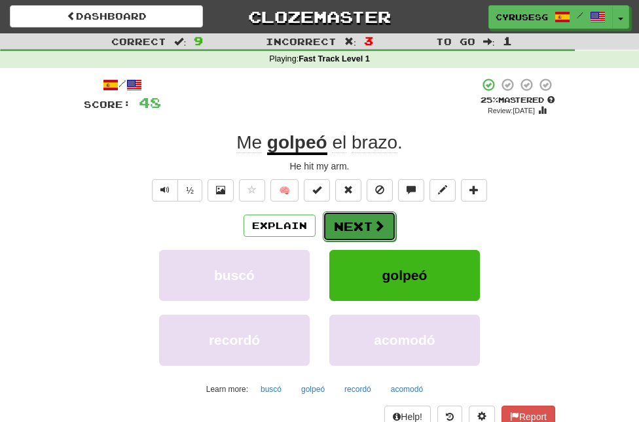
click at [343, 238] on button "Next" at bounding box center [359, 226] width 73 height 30
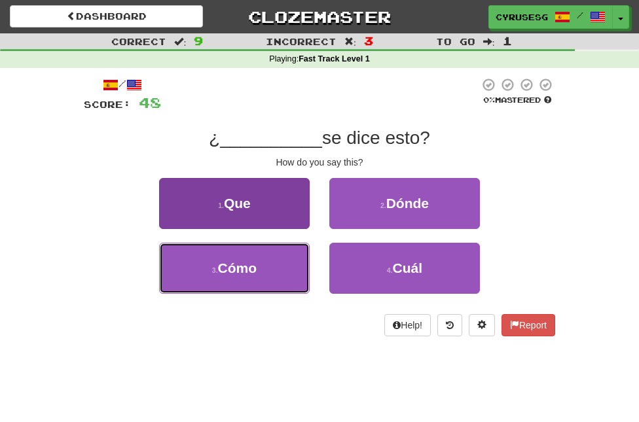
click at [278, 280] on button "3 . Cómo" at bounding box center [234, 268] width 151 height 51
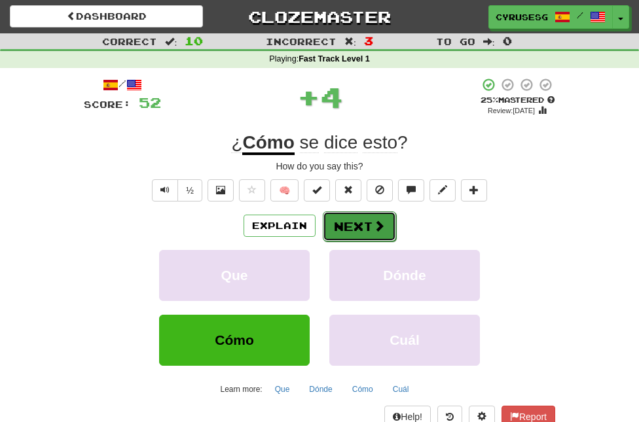
click at [338, 228] on button "Next" at bounding box center [359, 226] width 73 height 30
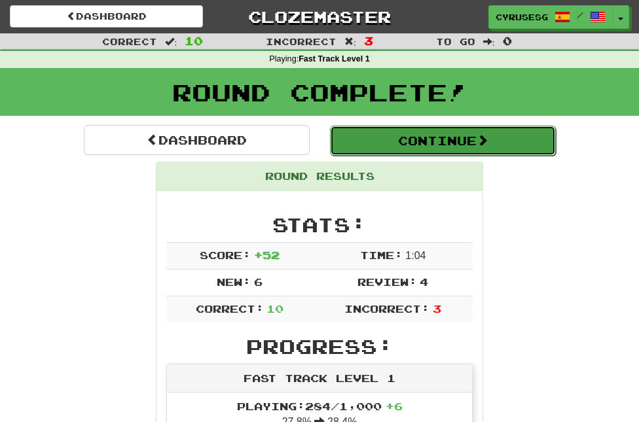
click at [420, 132] on button "Continue" at bounding box center [443, 141] width 226 height 30
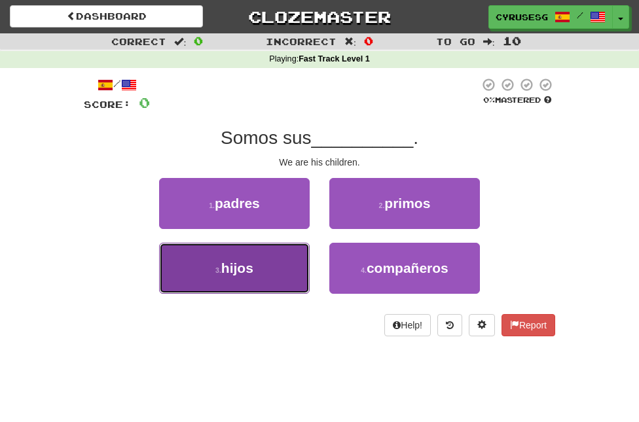
click at [261, 275] on button "3 . hijos" at bounding box center [234, 268] width 151 height 51
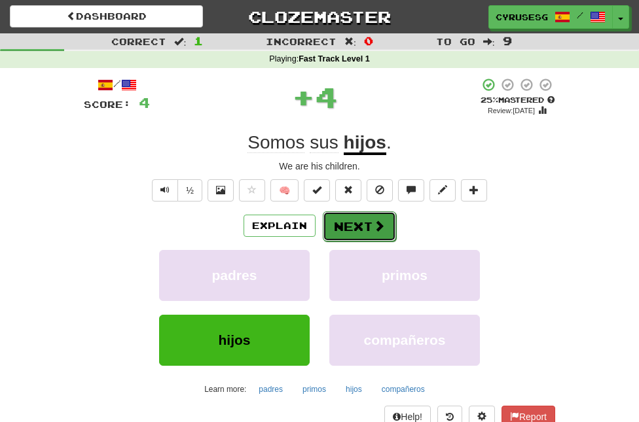
click at [369, 231] on button "Next" at bounding box center [359, 226] width 73 height 30
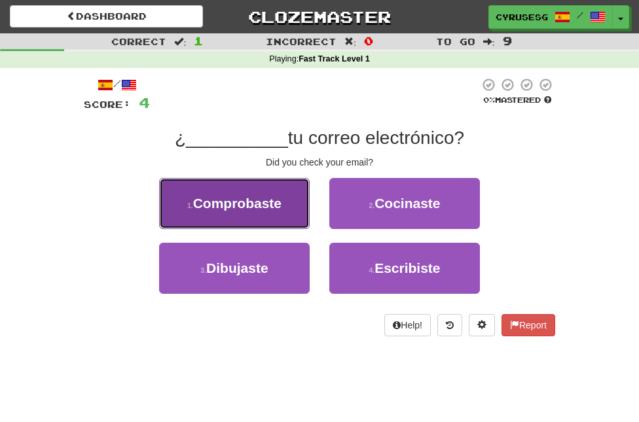
click at [296, 219] on button "1 . Comprobaste" at bounding box center [234, 203] width 151 height 51
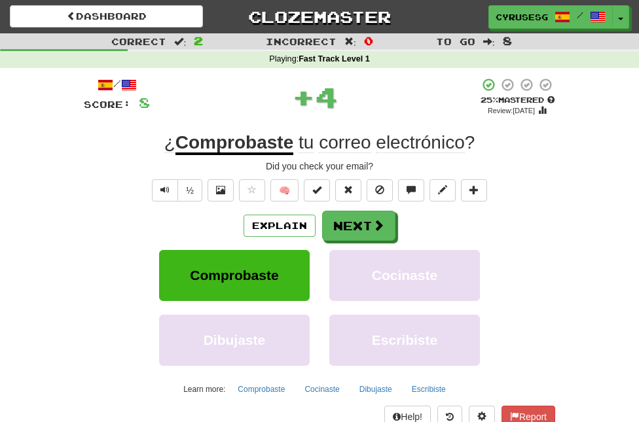
click at [241, 153] on u "Comprobaste" at bounding box center [234, 143] width 118 height 23
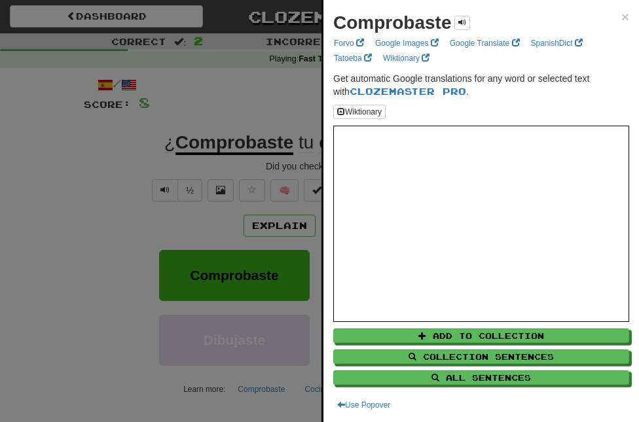
click at [228, 162] on div at bounding box center [319, 211] width 639 height 422
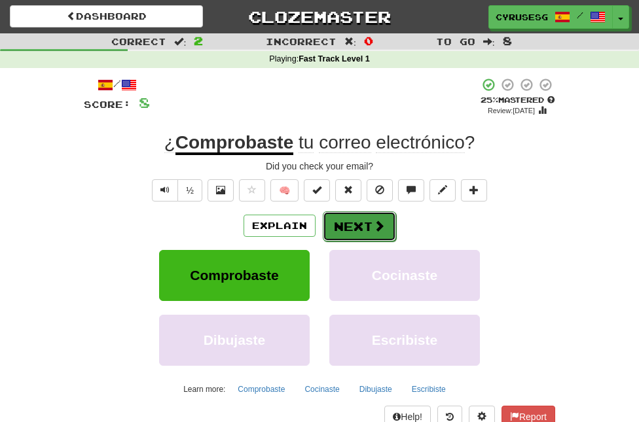
click at [323, 218] on button "Next" at bounding box center [359, 226] width 73 height 30
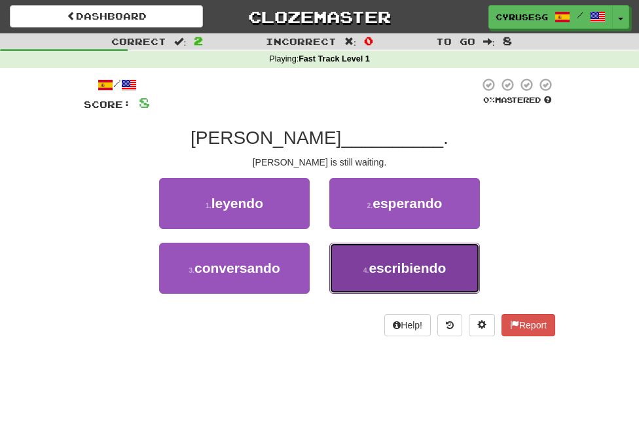
click at [387, 265] on span "escribiendo" at bounding box center [406, 267] width 77 height 15
